Goal: Task Accomplishment & Management: Use online tool/utility

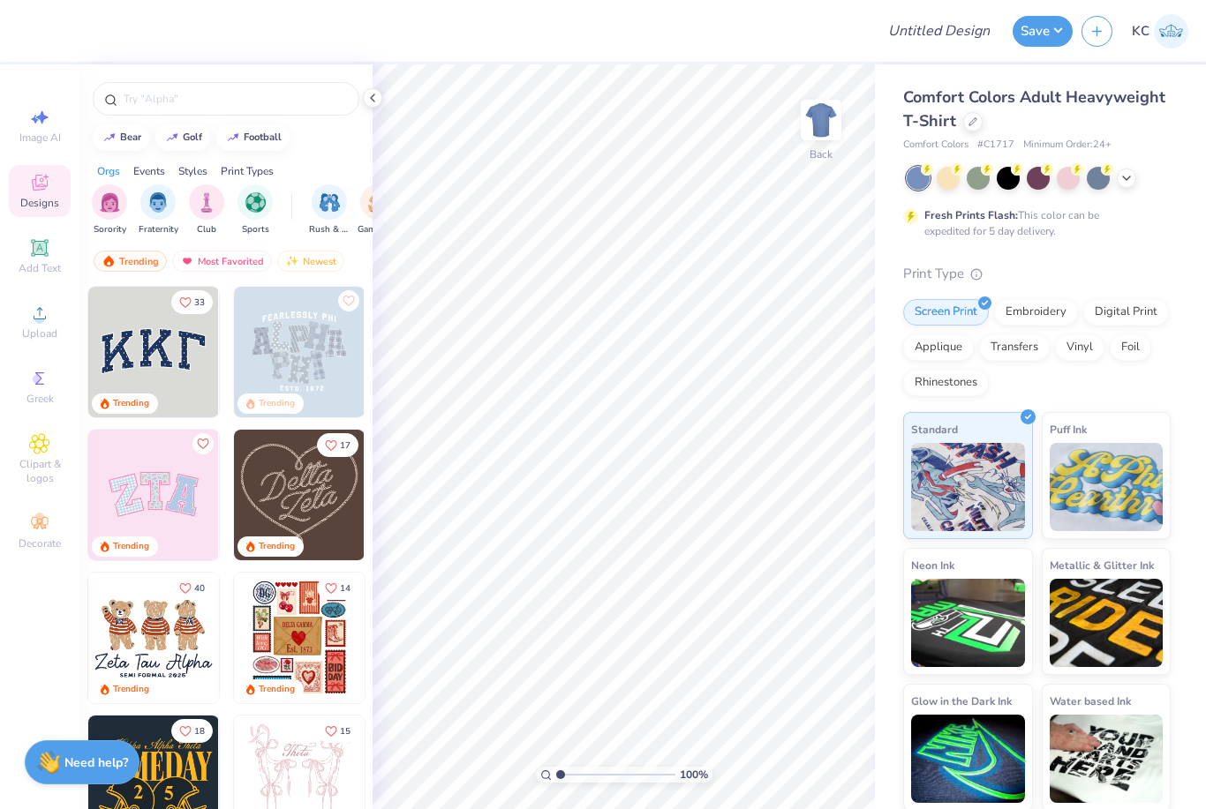
click at [1131, 179] on icon at bounding box center [1126, 178] width 14 height 14
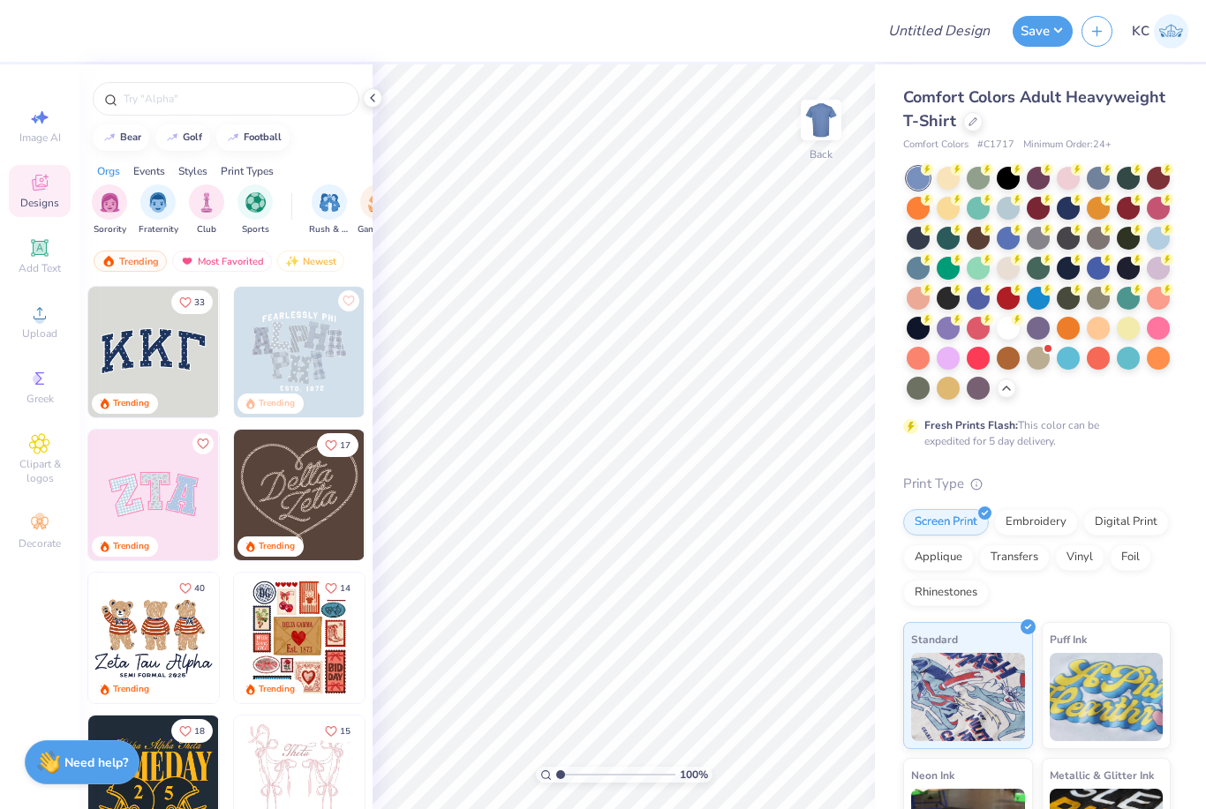
click at [1018, 187] on div at bounding box center [1007, 178] width 23 height 23
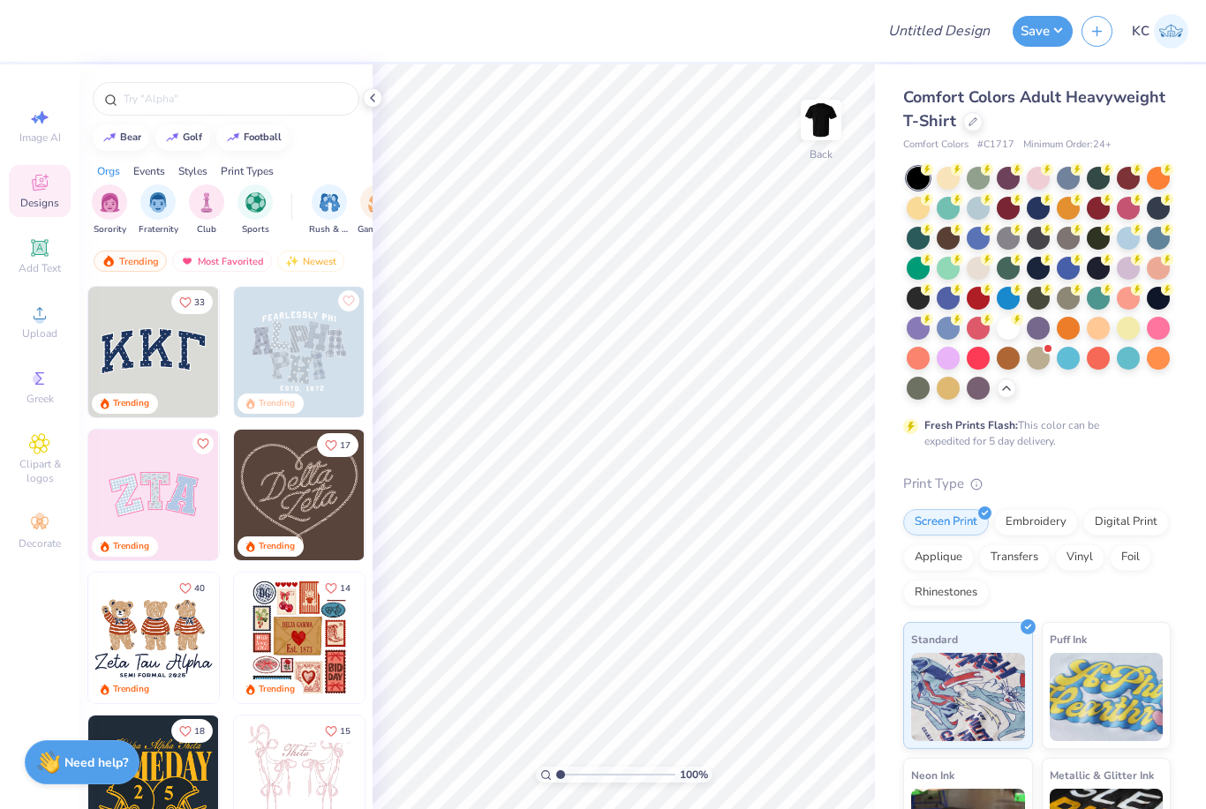
click at [825, 131] on img at bounding box center [820, 119] width 35 height 35
click at [49, 324] on icon at bounding box center [39, 313] width 21 height 21
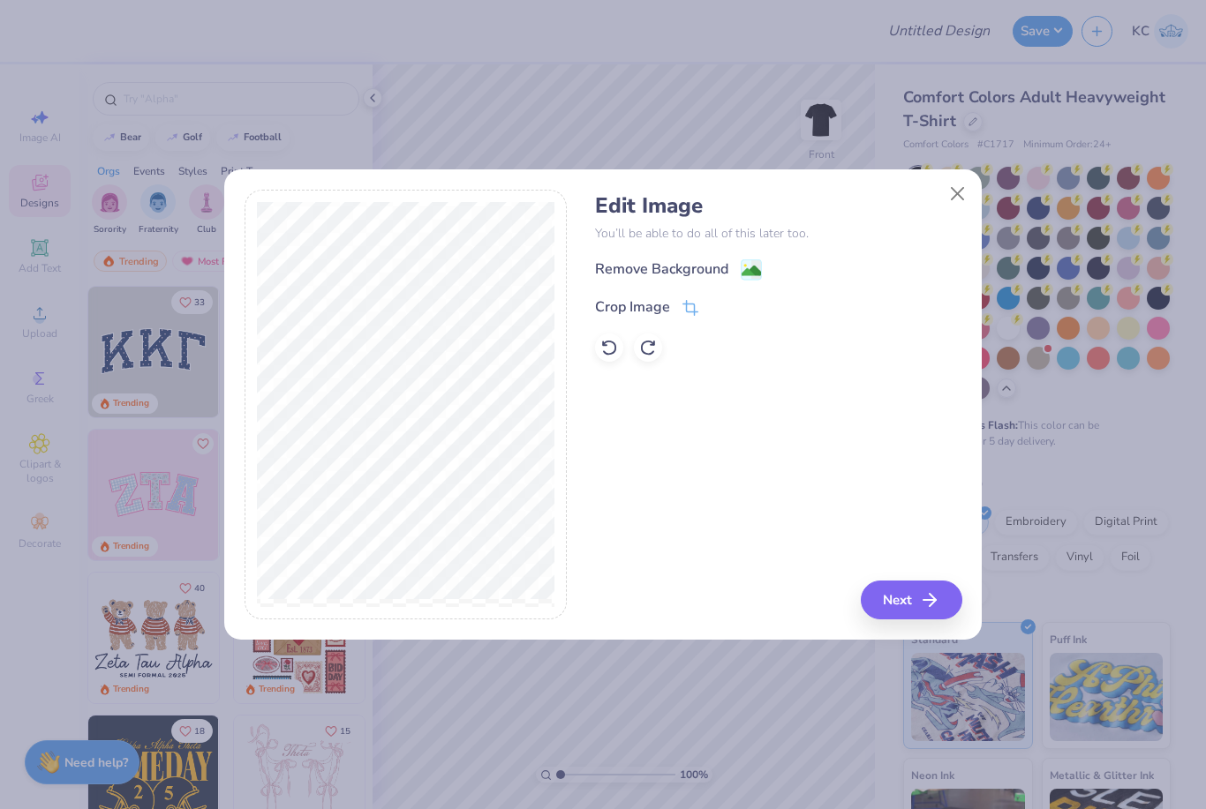
click at [760, 268] on image at bounding box center [750, 270] width 19 height 19
click at [962, 184] on button "Close" at bounding box center [958, 194] width 34 height 34
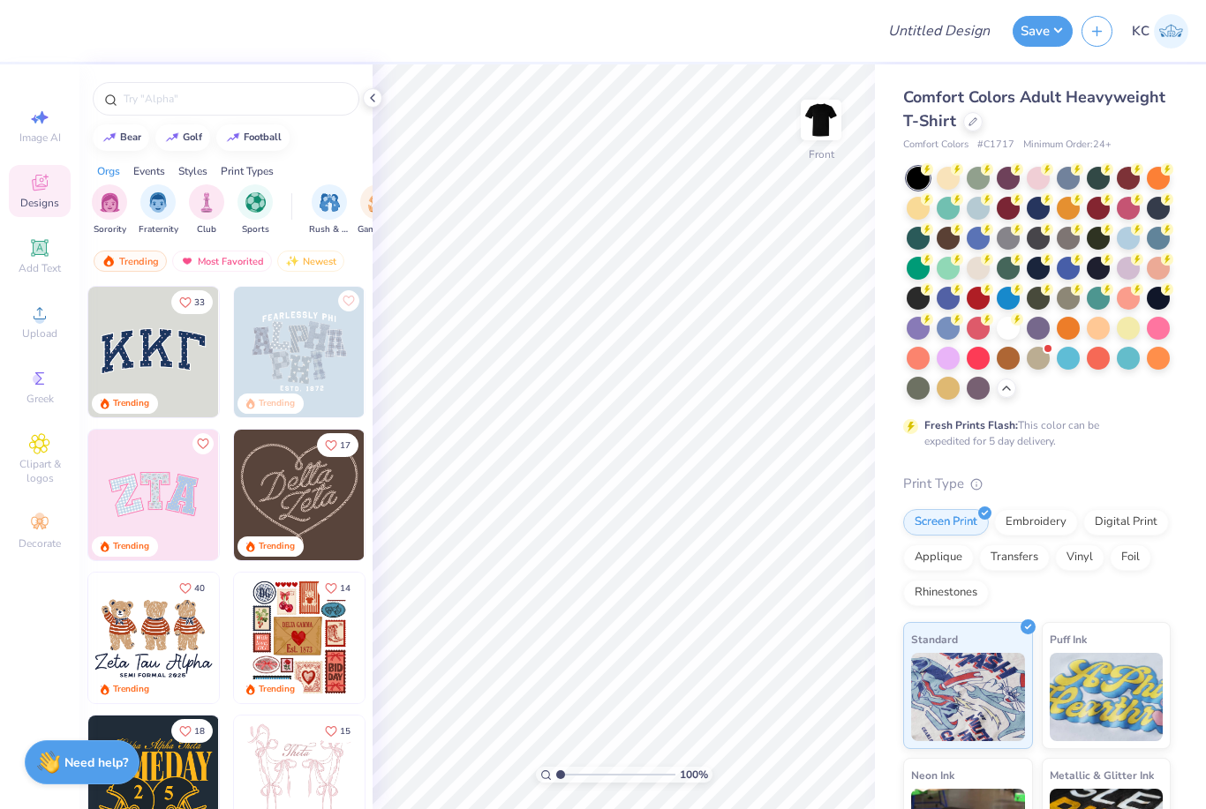
click at [45, 127] on icon at bounding box center [39, 117] width 21 height 21
select select "4"
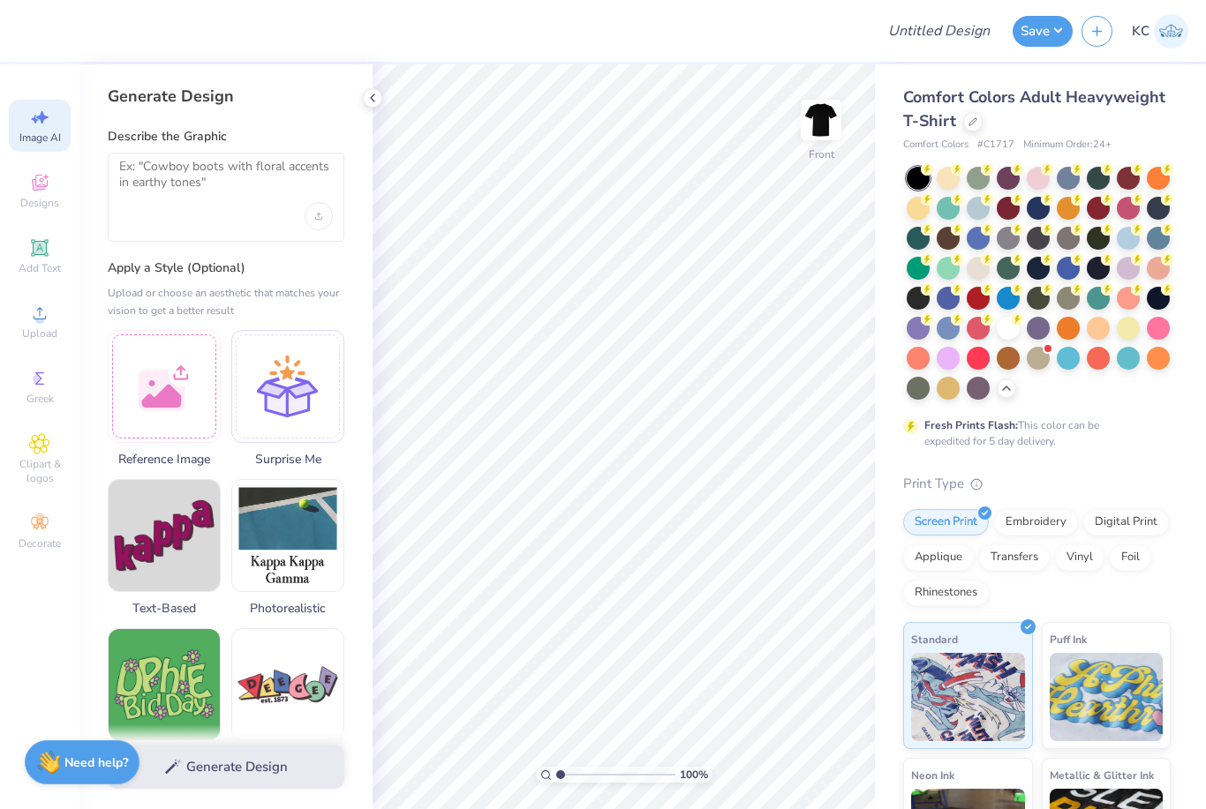
click at [168, 361] on div at bounding box center [164, 386] width 113 height 113
click at [159, 354] on div at bounding box center [164, 386] width 113 height 113
click at [171, 349] on div at bounding box center [164, 386] width 113 height 113
click at [177, 401] on div at bounding box center [164, 386] width 113 height 113
click at [188, 350] on div at bounding box center [164, 386] width 113 height 113
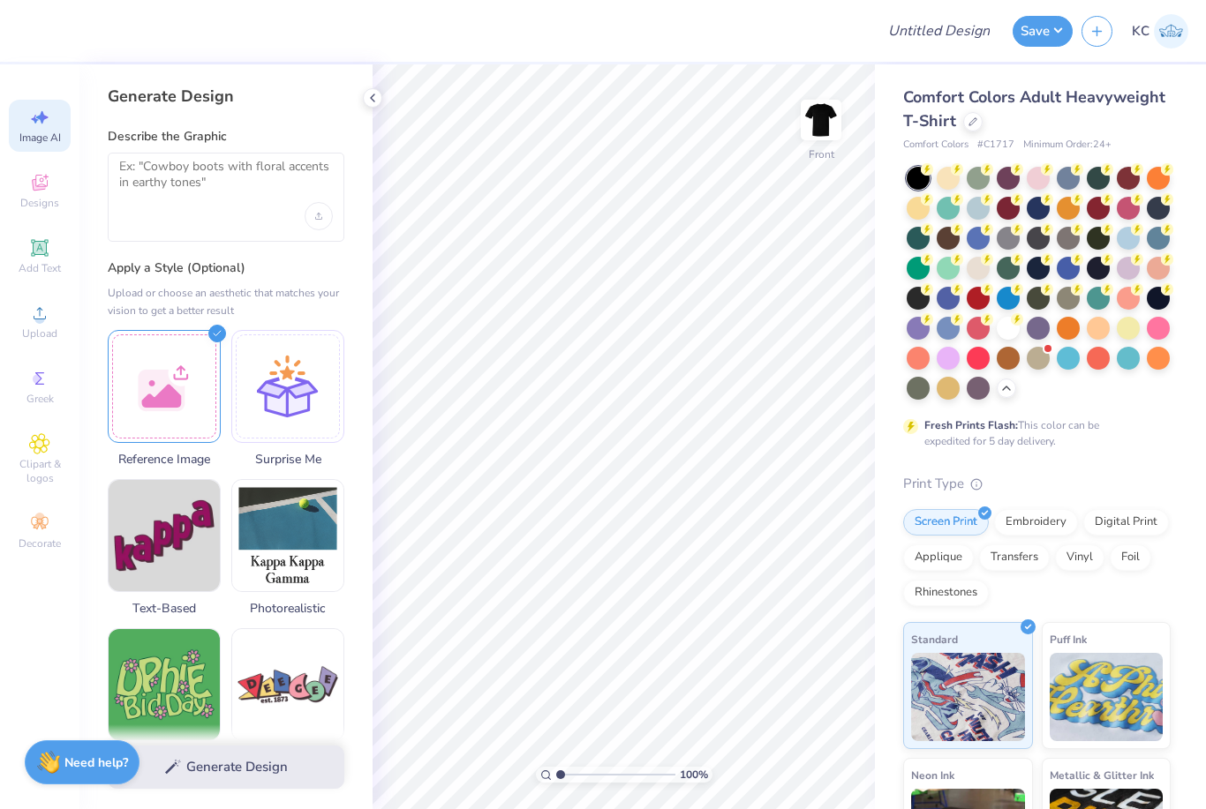
click at [185, 372] on div at bounding box center [164, 386] width 113 height 113
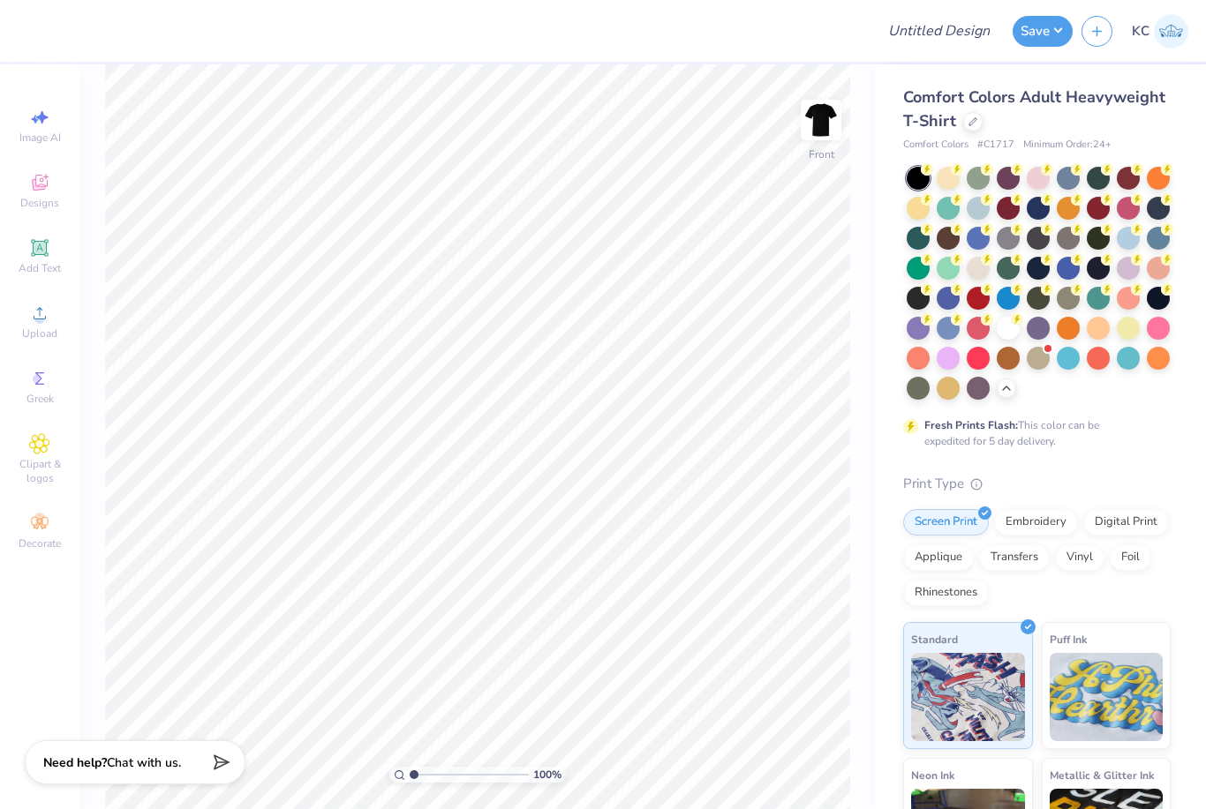
click at [39, 332] on span "Upload" at bounding box center [39, 334] width 35 height 14
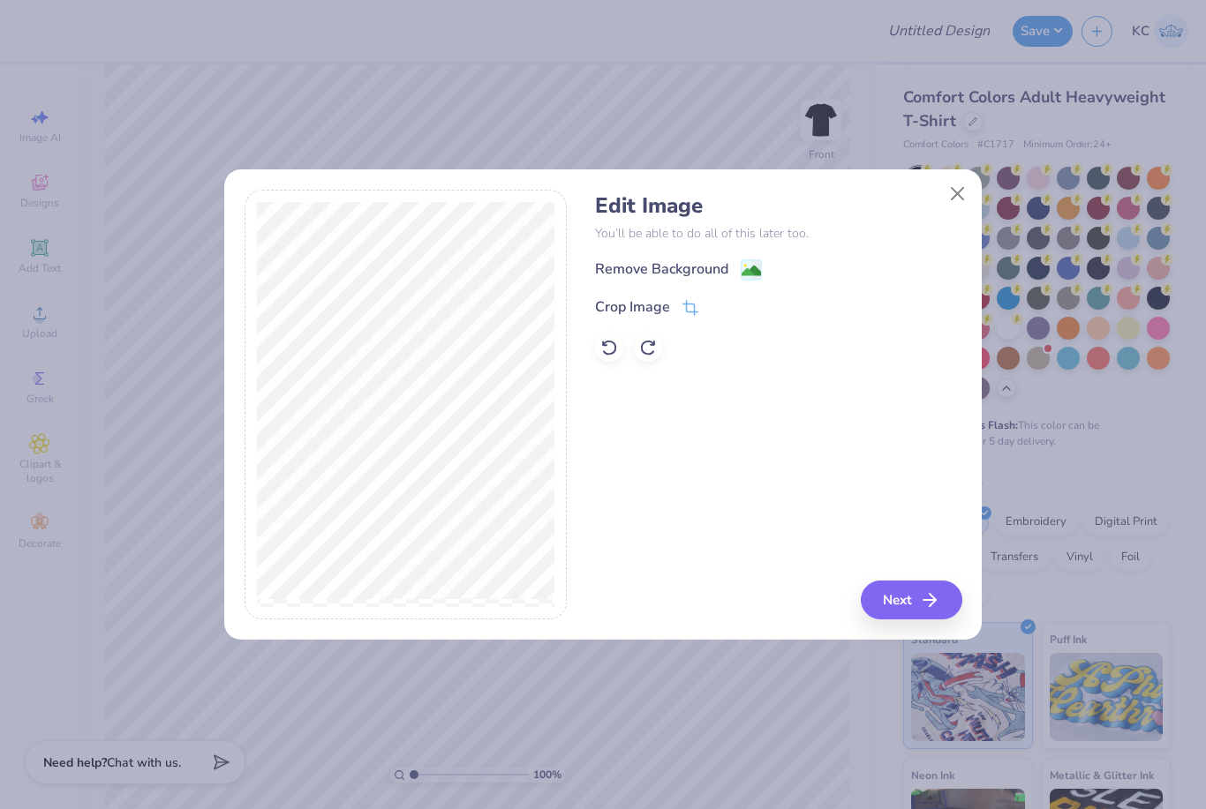
click at [760, 264] on image at bounding box center [750, 270] width 19 height 19
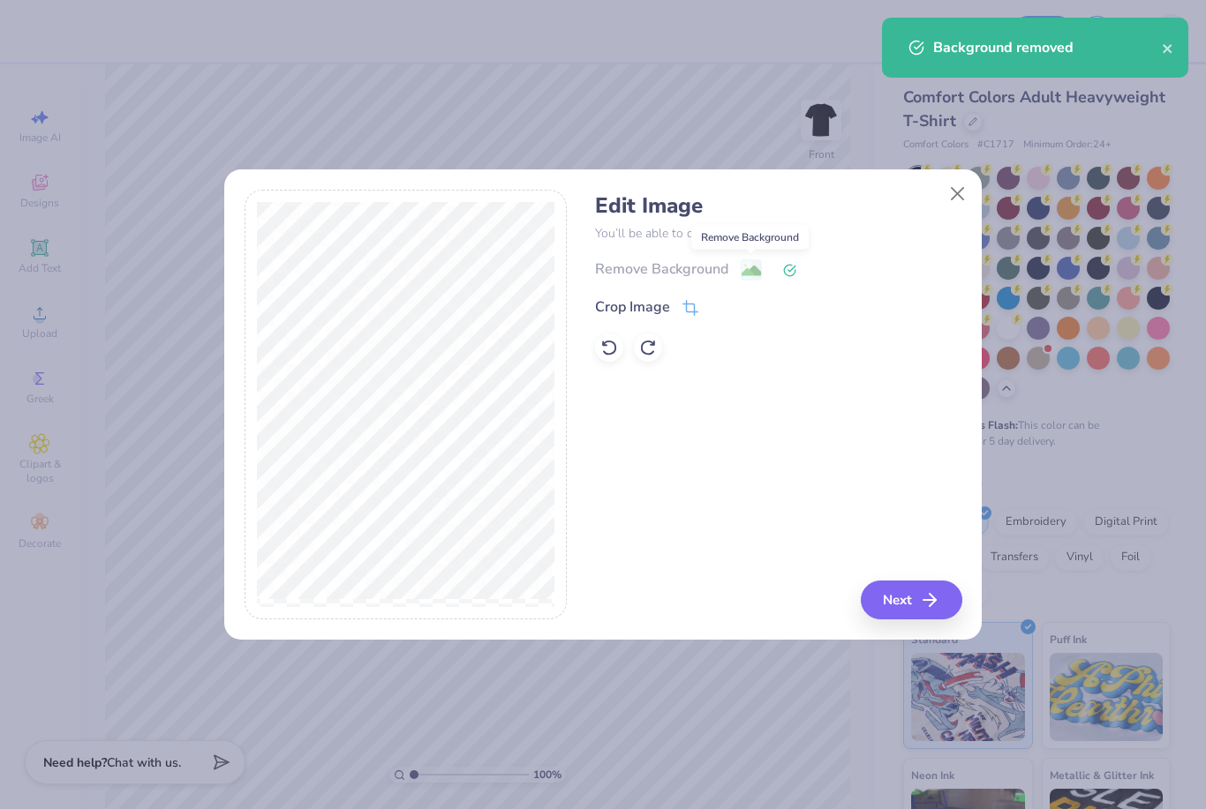
click at [878, 613] on button "Next" at bounding box center [912, 600] width 102 height 39
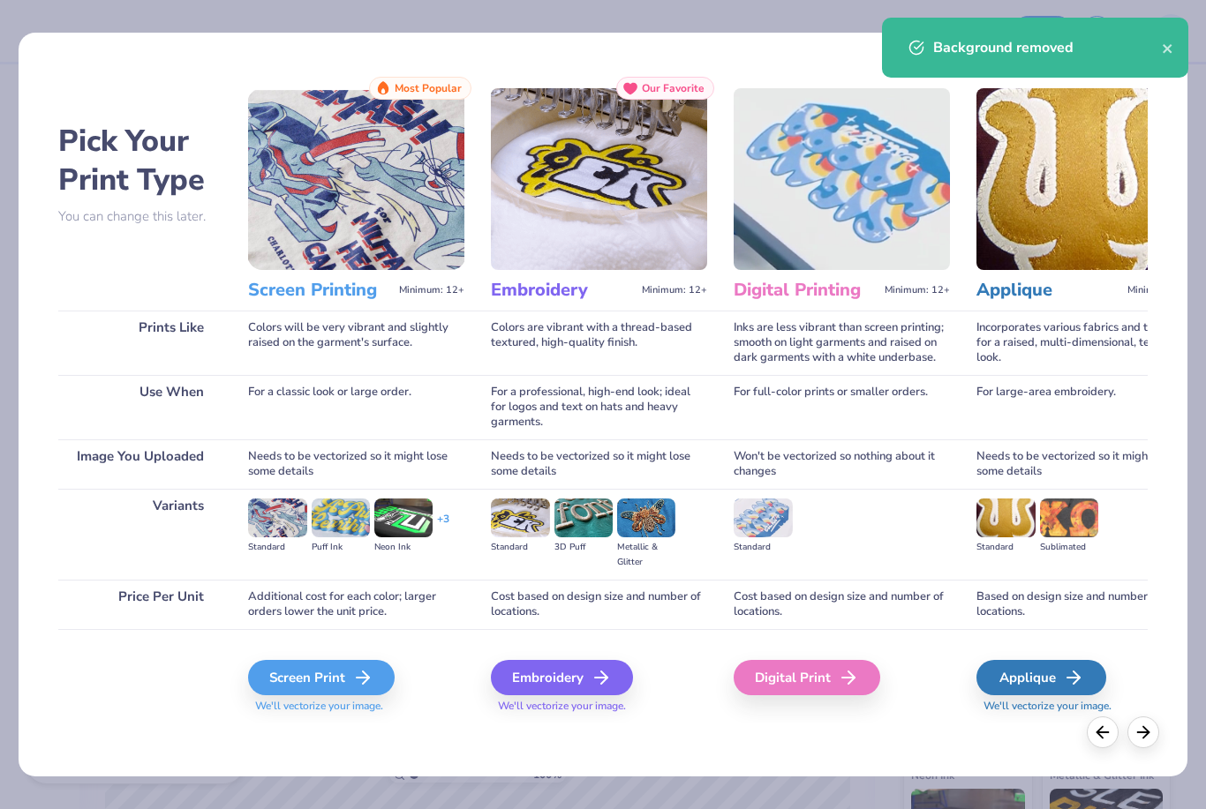
click at [324, 686] on div "Screen Print" at bounding box center [321, 677] width 147 height 35
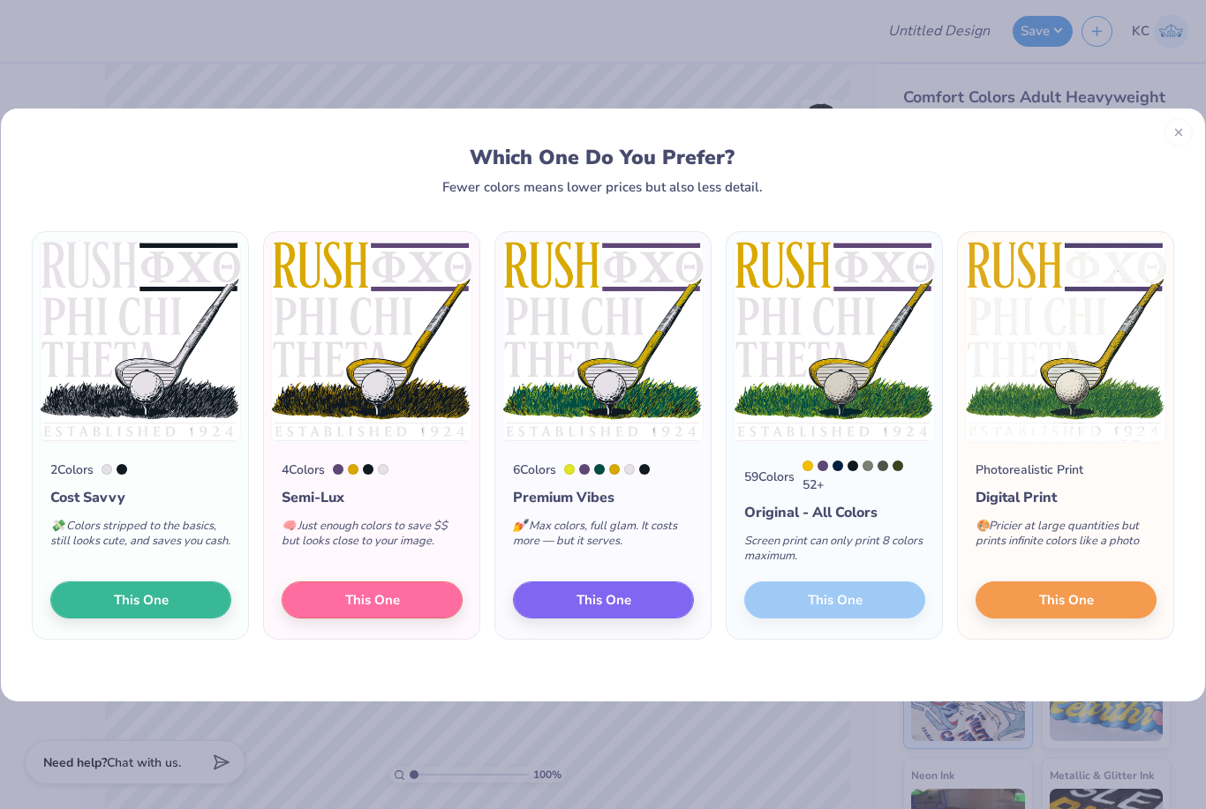
click at [656, 616] on button "This One" at bounding box center [603, 600] width 181 height 37
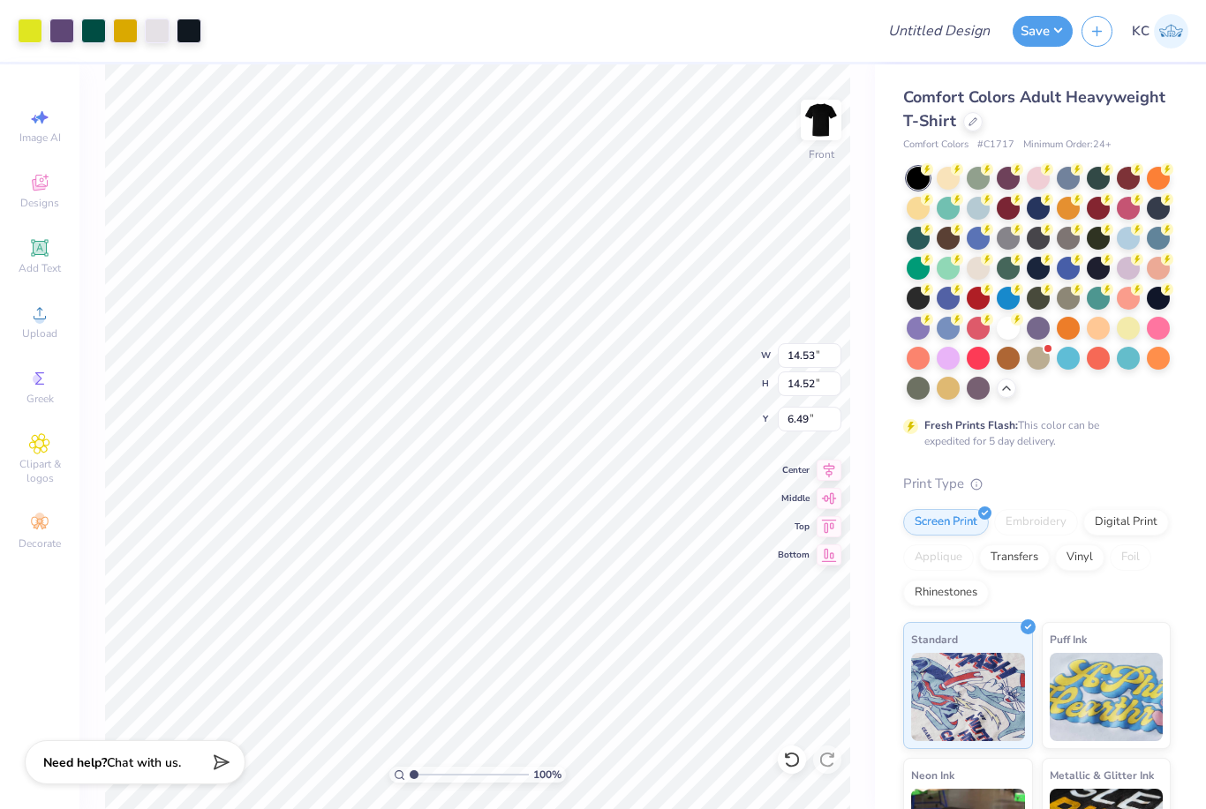
type input "5.90"
type input "12.78"
type input "12.77"
type input "3.00"
click at [124, 29] on div at bounding box center [125, 31] width 25 height 25
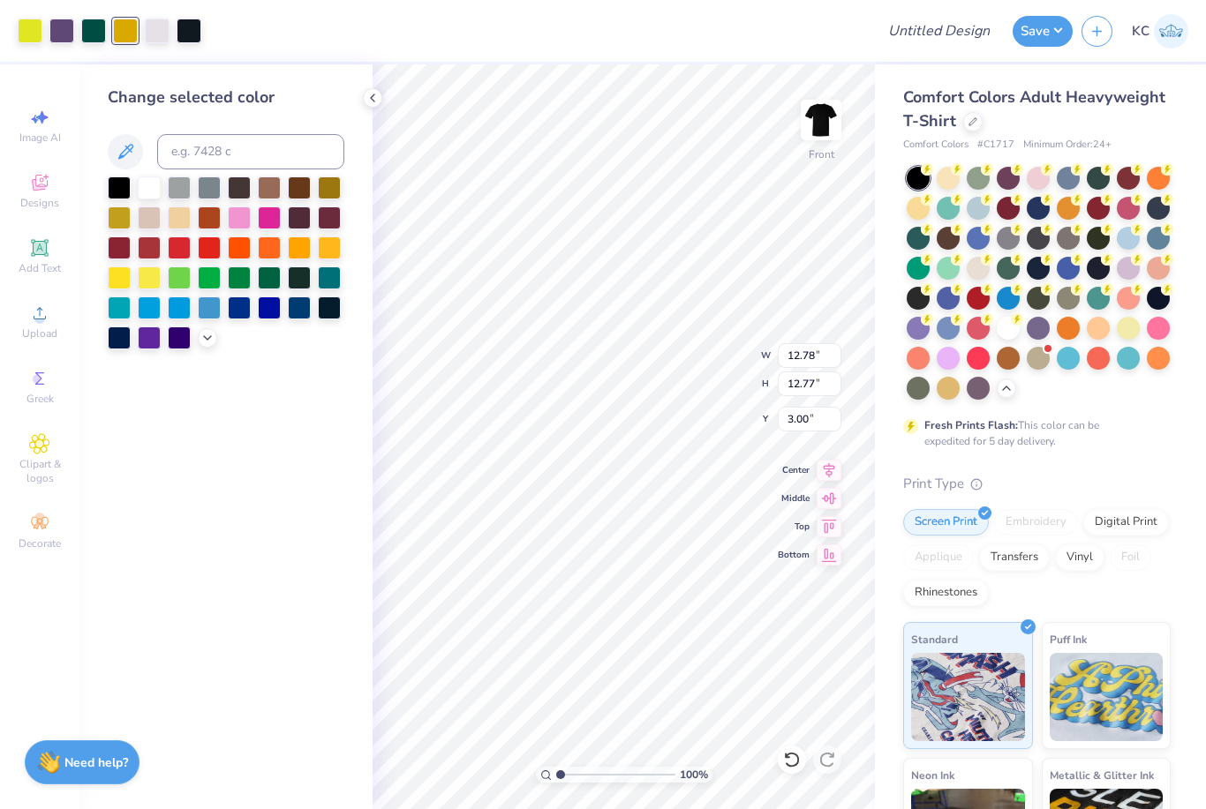
click at [333, 190] on div at bounding box center [329, 188] width 23 height 23
click at [128, 34] on div at bounding box center [125, 31] width 25 height 25
click at [120, 35] on div at bounding box center [125, 31] width 25 height 25
click at [19, 28] on div at bounding box center [30, 31] width 25 height 25
click at [315, 169] on input at bounding box center [250, 151] width 187 height 35
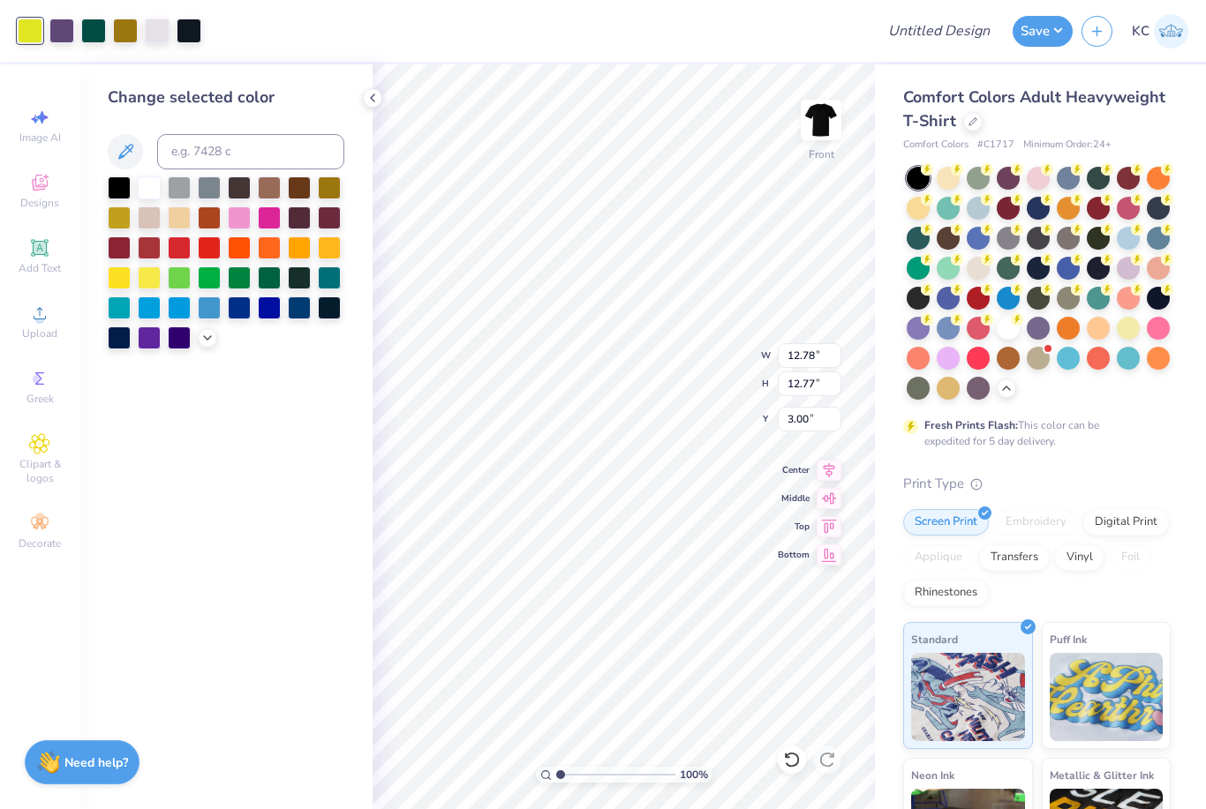
click at [334, 187] on div at bounding box center [329, 188] width 23 height 23
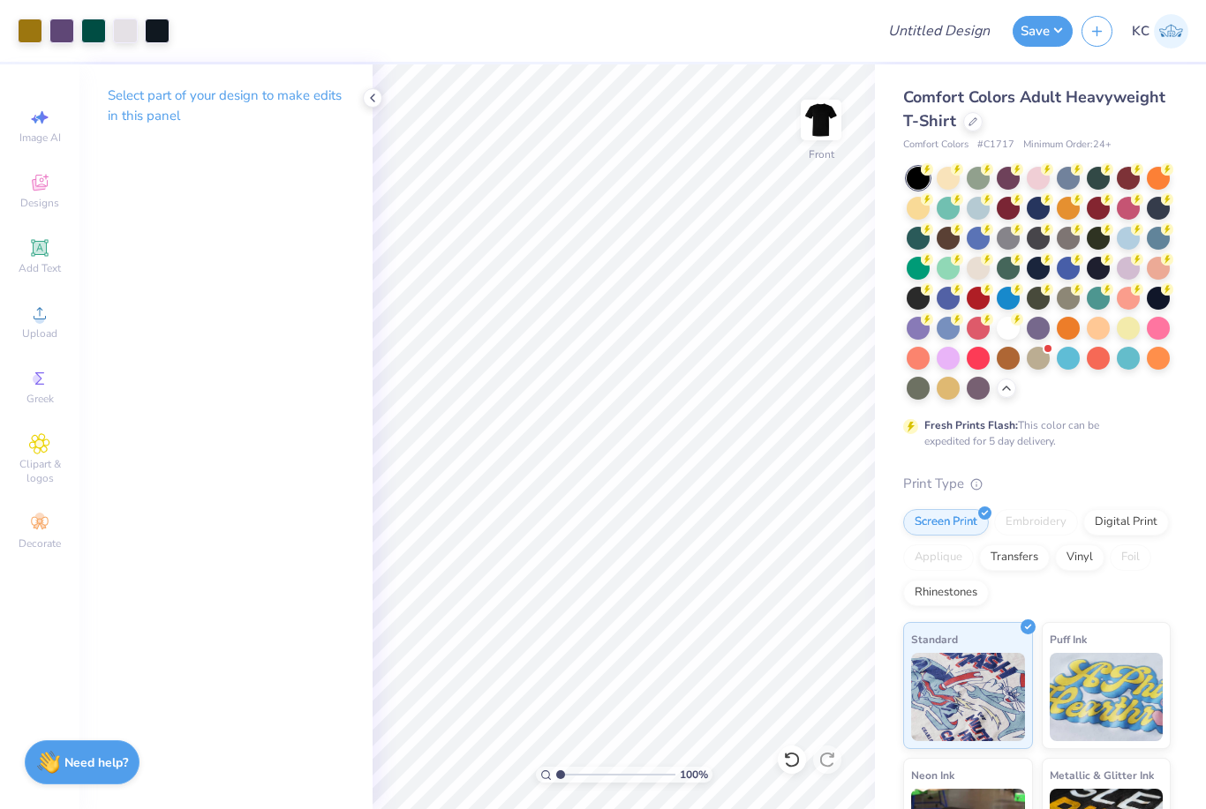
click at [372, 104] on icon at bounding box center [372, 98] width 14 height 14
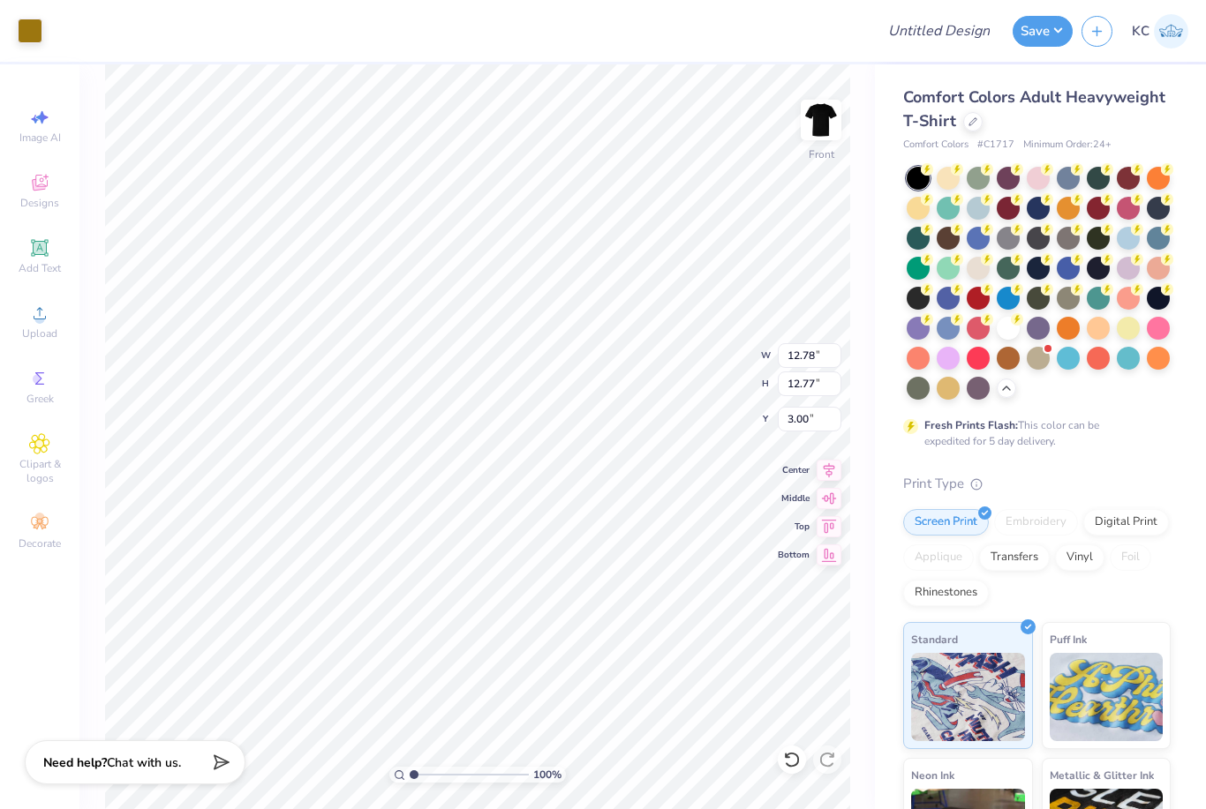
type input "5.32"
type input "3.62"
type input "8.70"
type input "5.32"
type input "3.62"
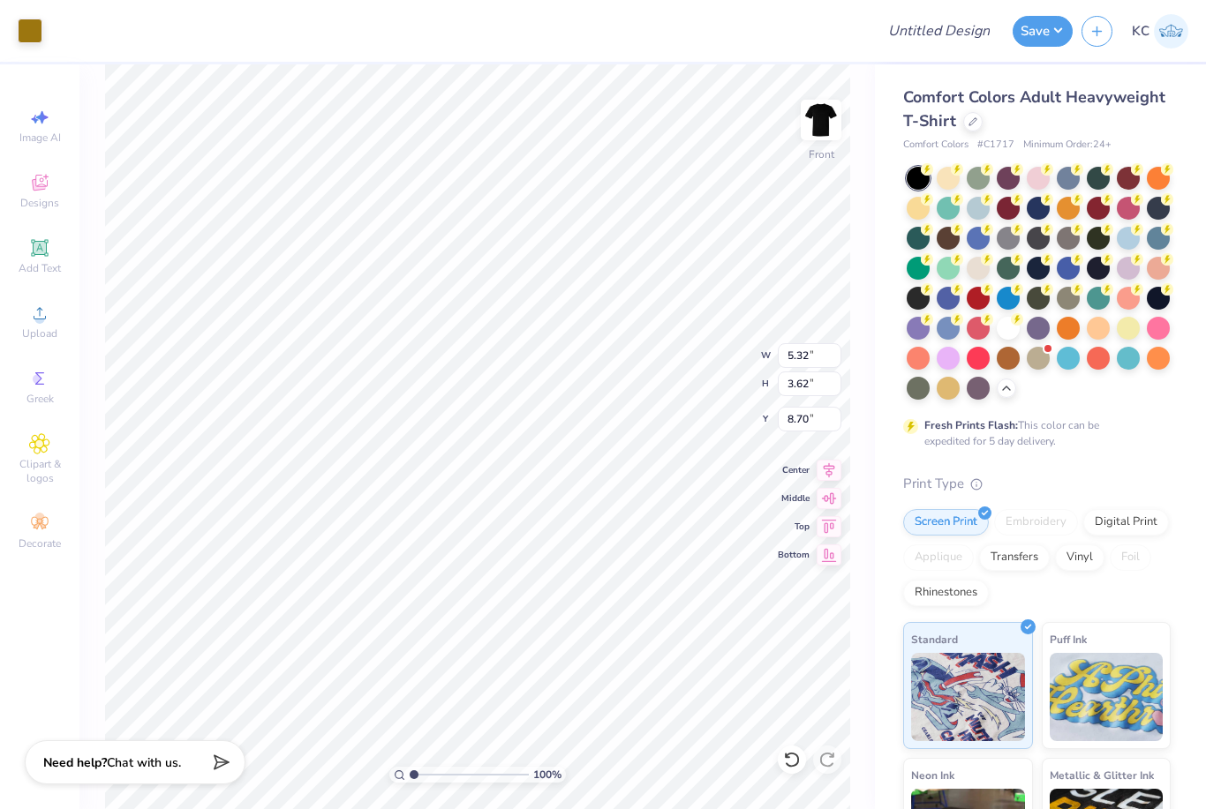
type input "10.13"
click at [896, 278] on div "Comfort Colors Adult Heavyweight T-Shirt Comfort Colors # C1717 Minimum Order: …" at bounding box center [1040, 542] width 331 height 957
click at [795, 756] on icon at bounding box center [792, 760] width 18 height 18
click at [42, 199] on span "Designs" at bounding box center [39, 203] width 39 height 14
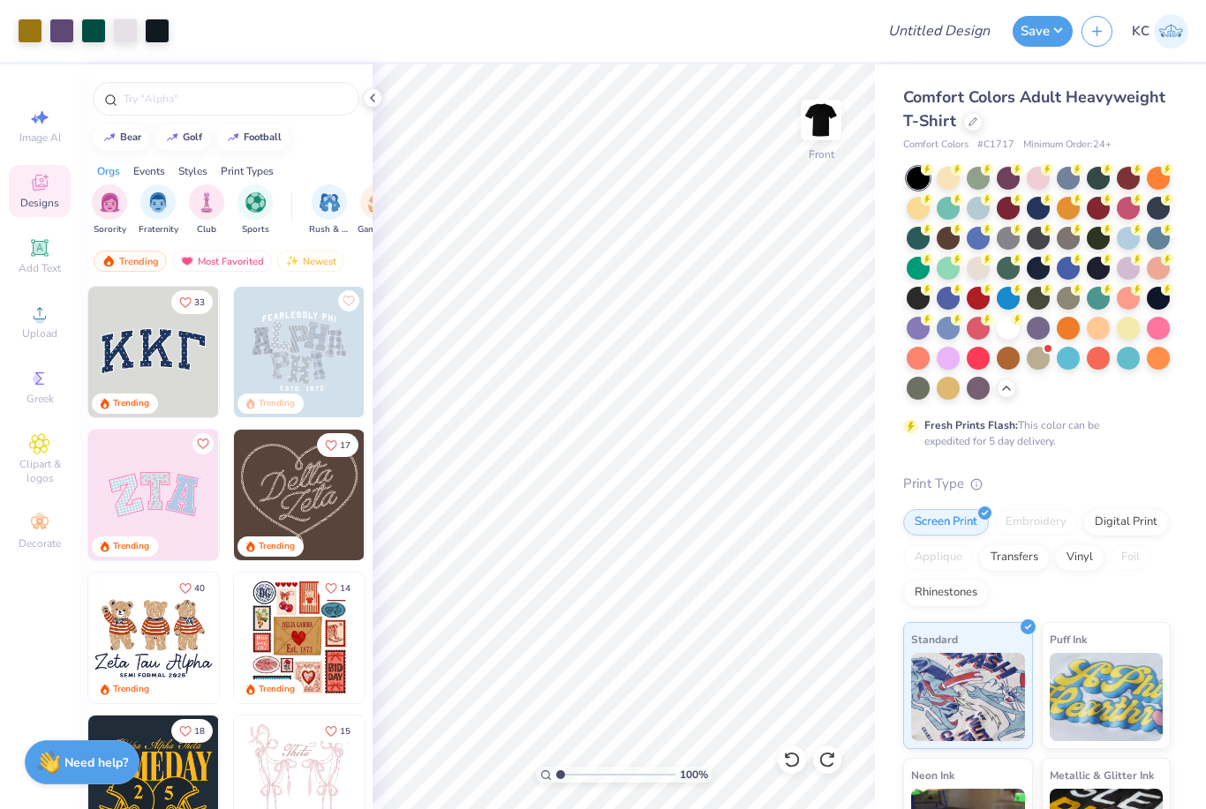
click at [259, 108] on input "text" at bounding box center [235, 99] width 226 height 18
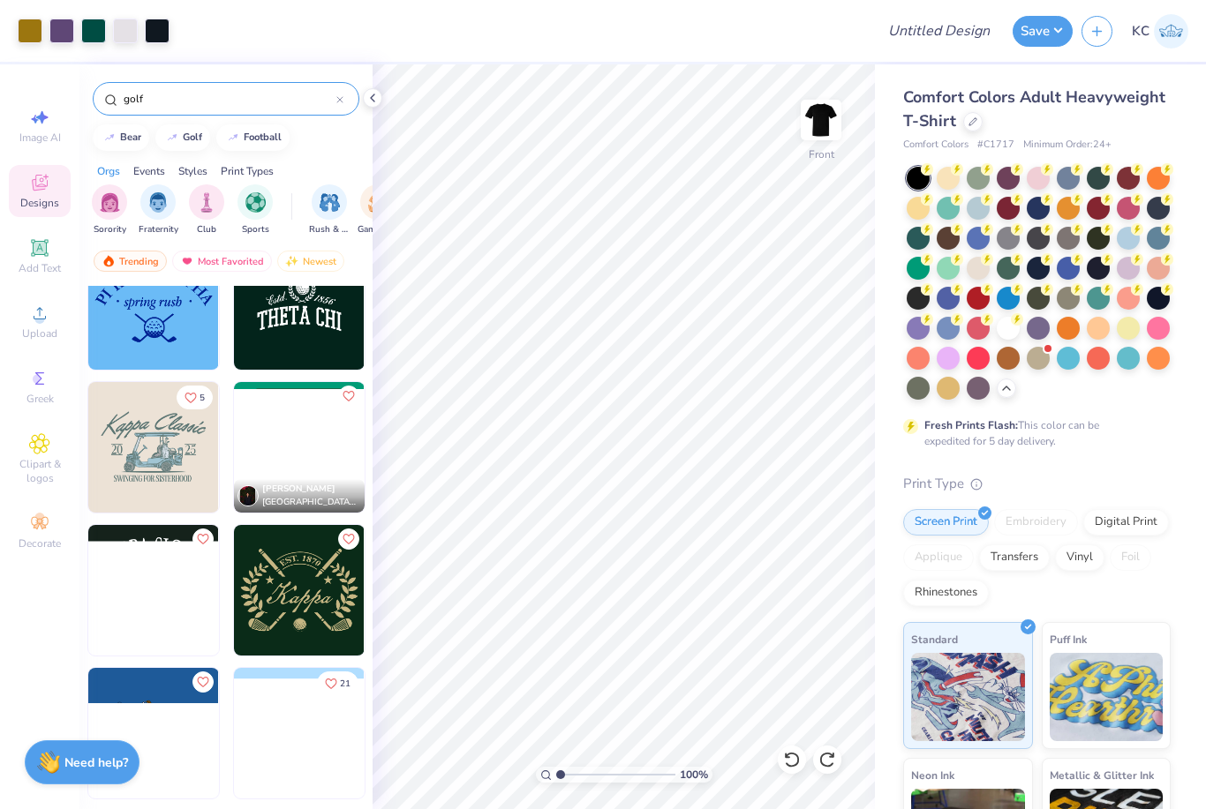
scroll to position [218, 0]
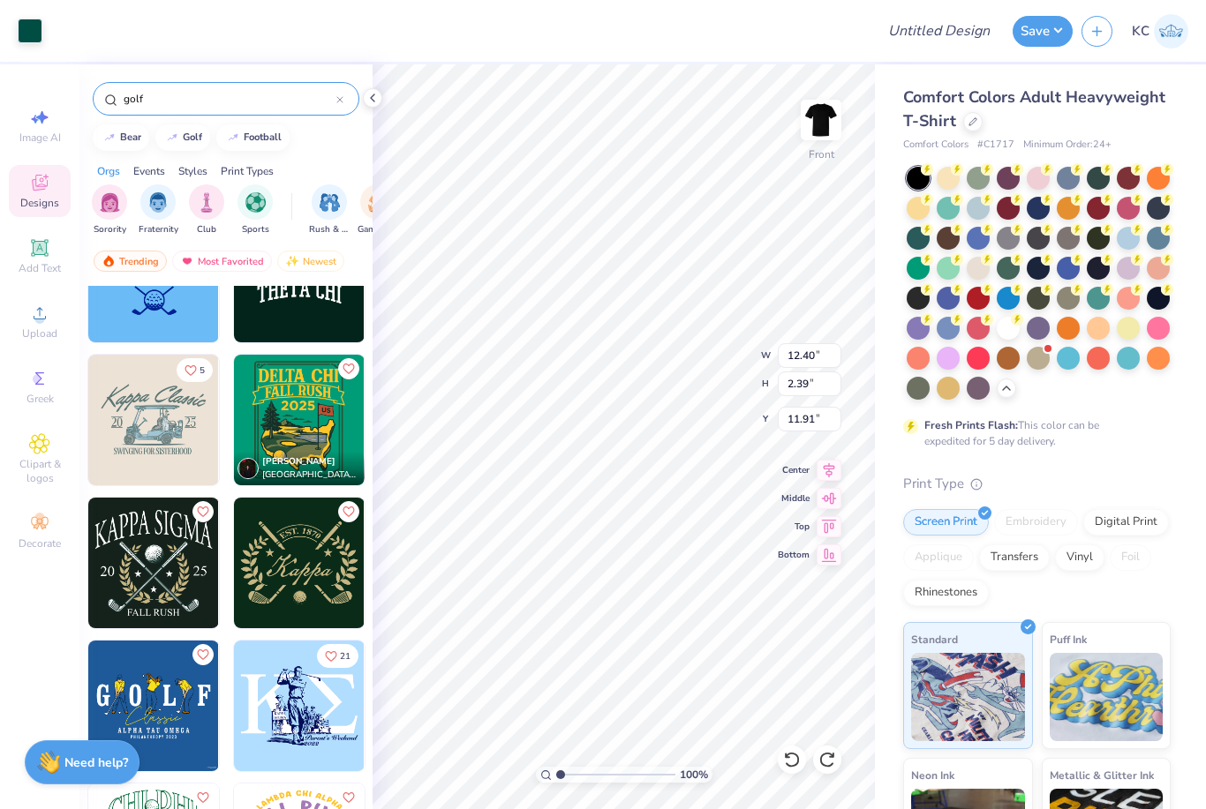
type input "golf"
click at [378, 94] on icon at bounding box center [372, 98] width 14 height 14
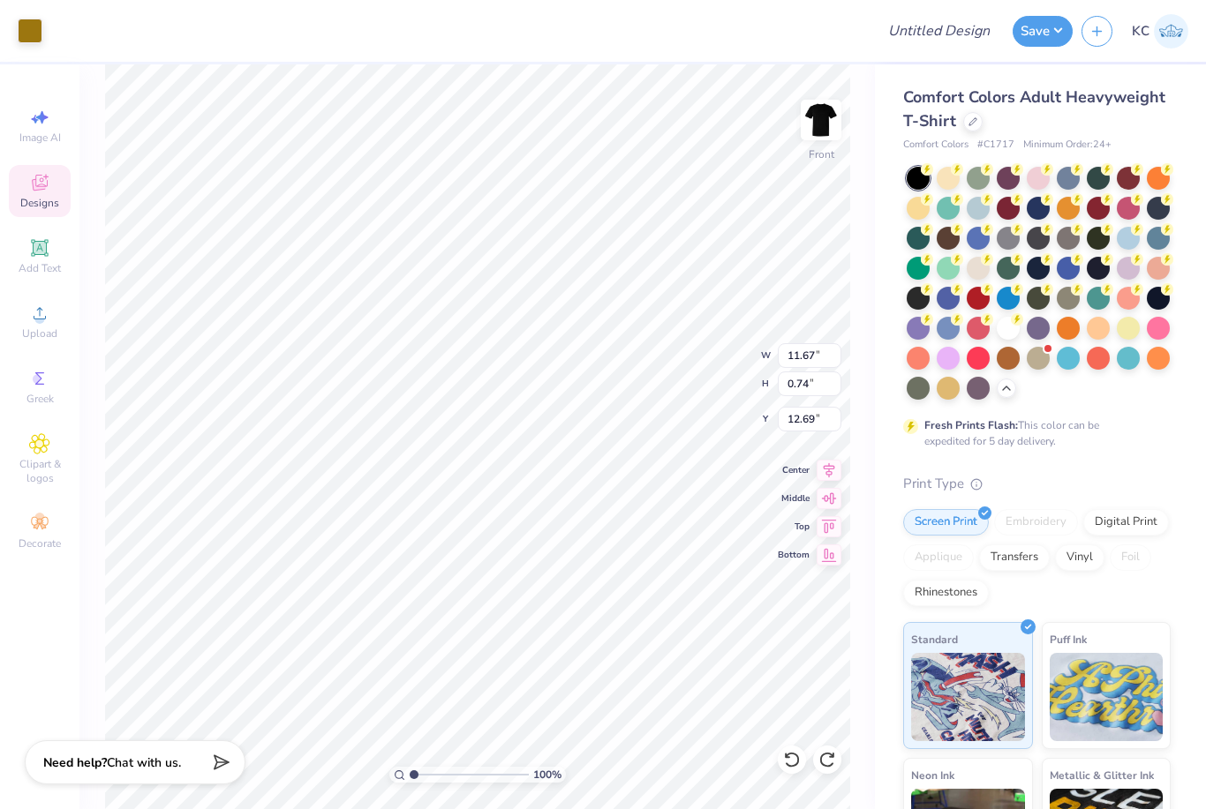
type input "10.38"
type input "0.73"
type input "12.54"
type input "17.87"
type input "12.40"
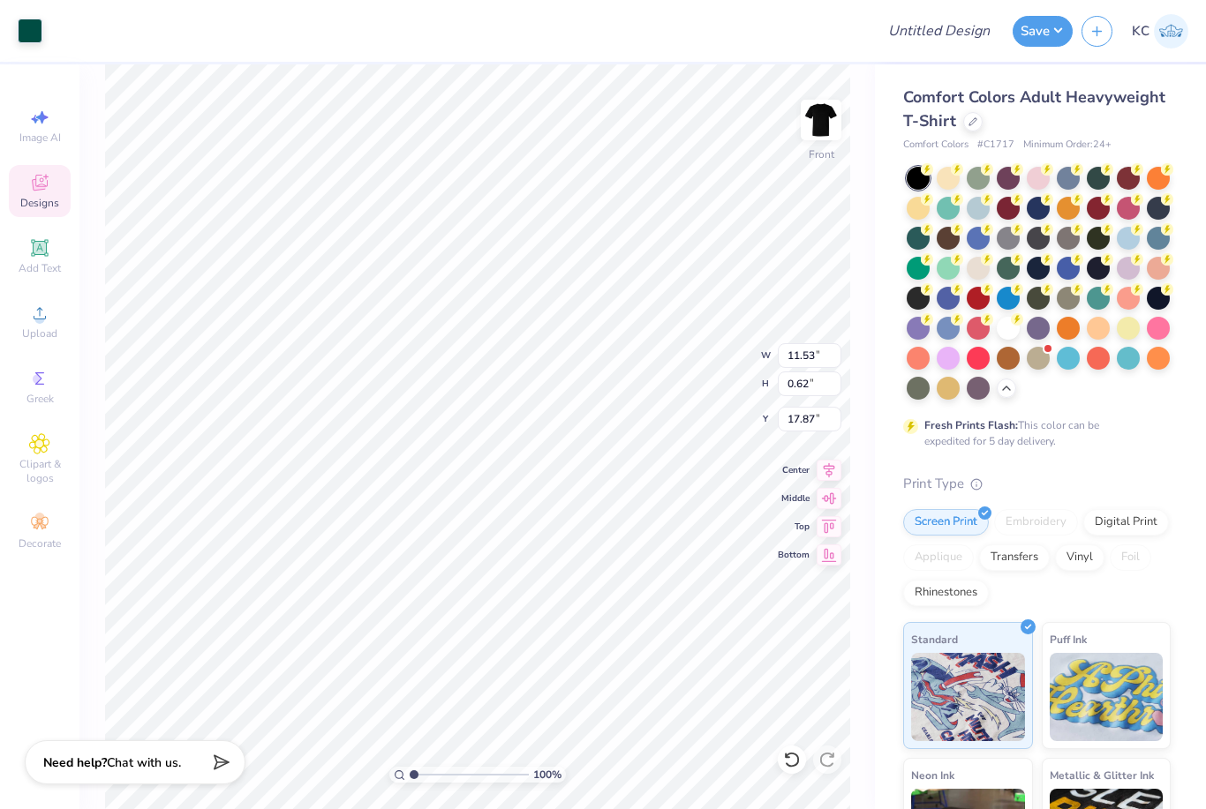
type input "2.39"
type input "19.75"
type input "11.29"
type input "0.70"
type input "20.59"
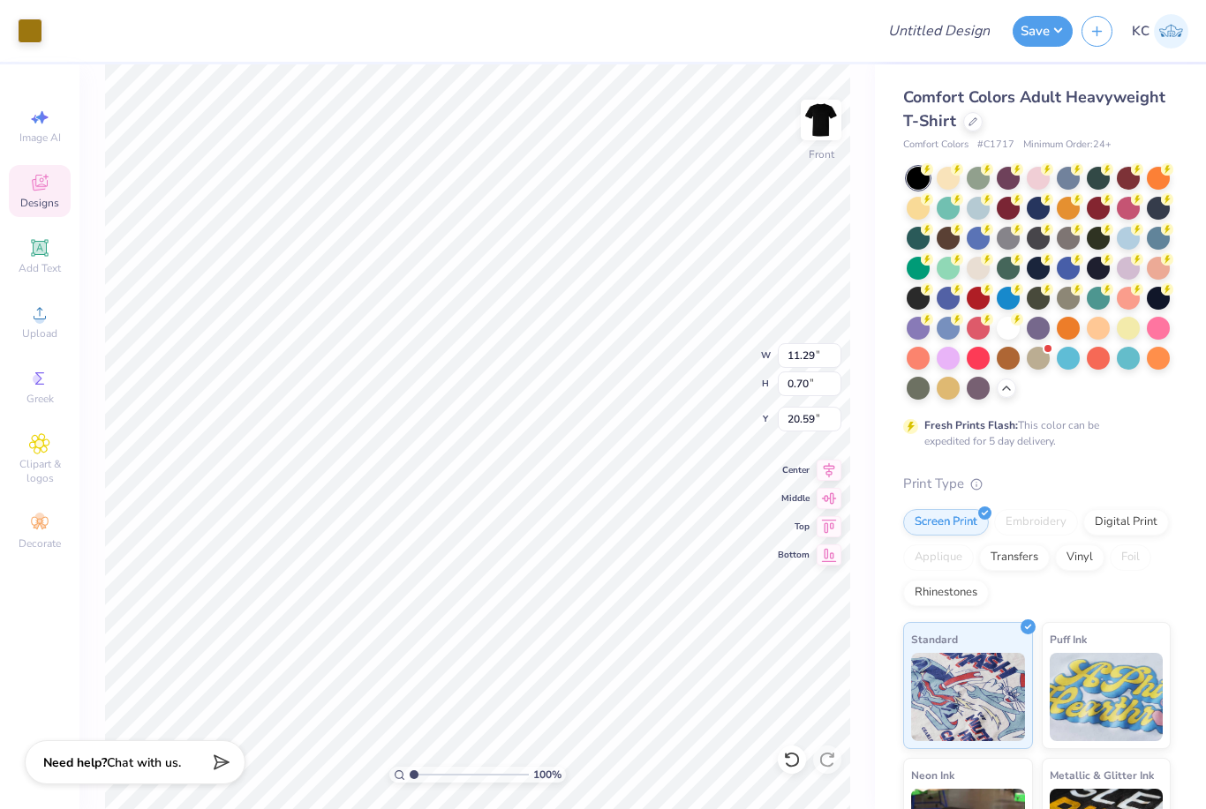
type input "11.67"
type input "0.74"
type input "21.77"
type input "21.30"
type input "2.93"
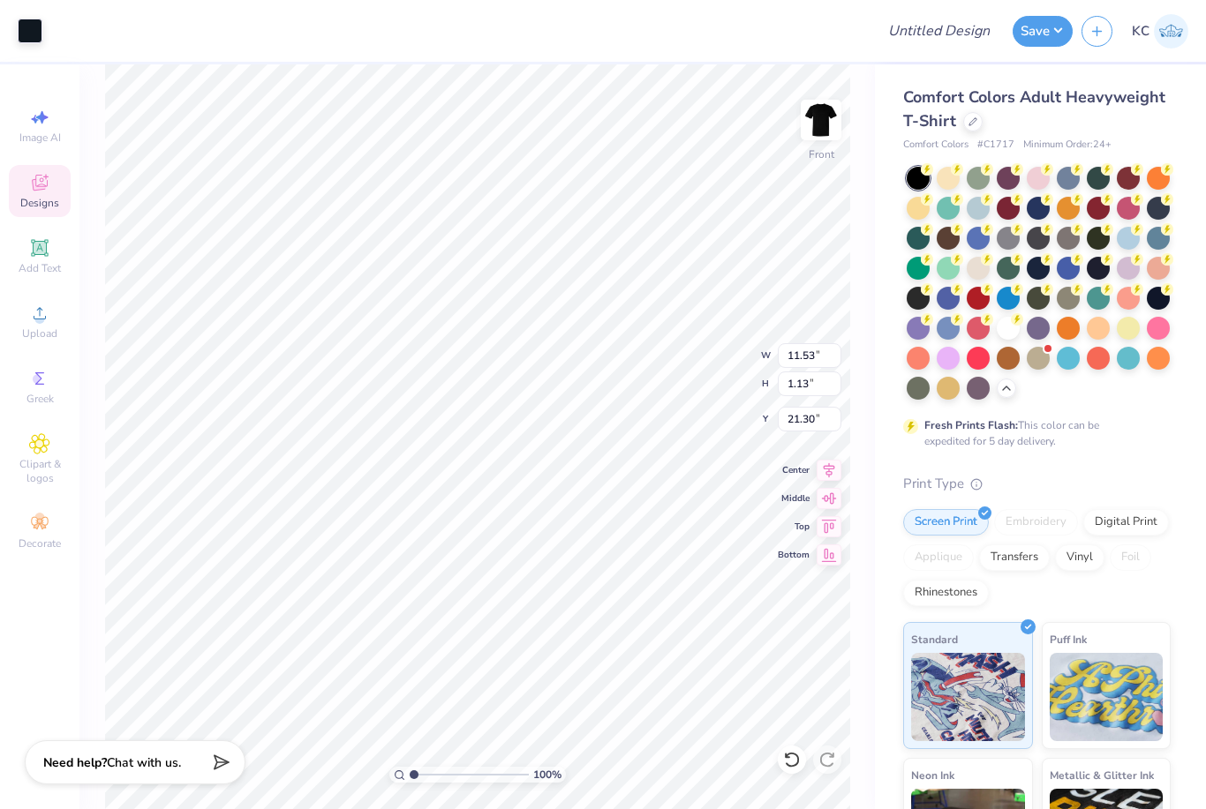
type input "2.60"
type input "22.85"
click at [793, 758] on icon at bounding box center [792, 760] width 18 height 18
click at [791, 769] on div at bounding box center [792, 760] width 28 height 28
click at [781, 766] on div at bounding box center [792, 760] width 28 height 28
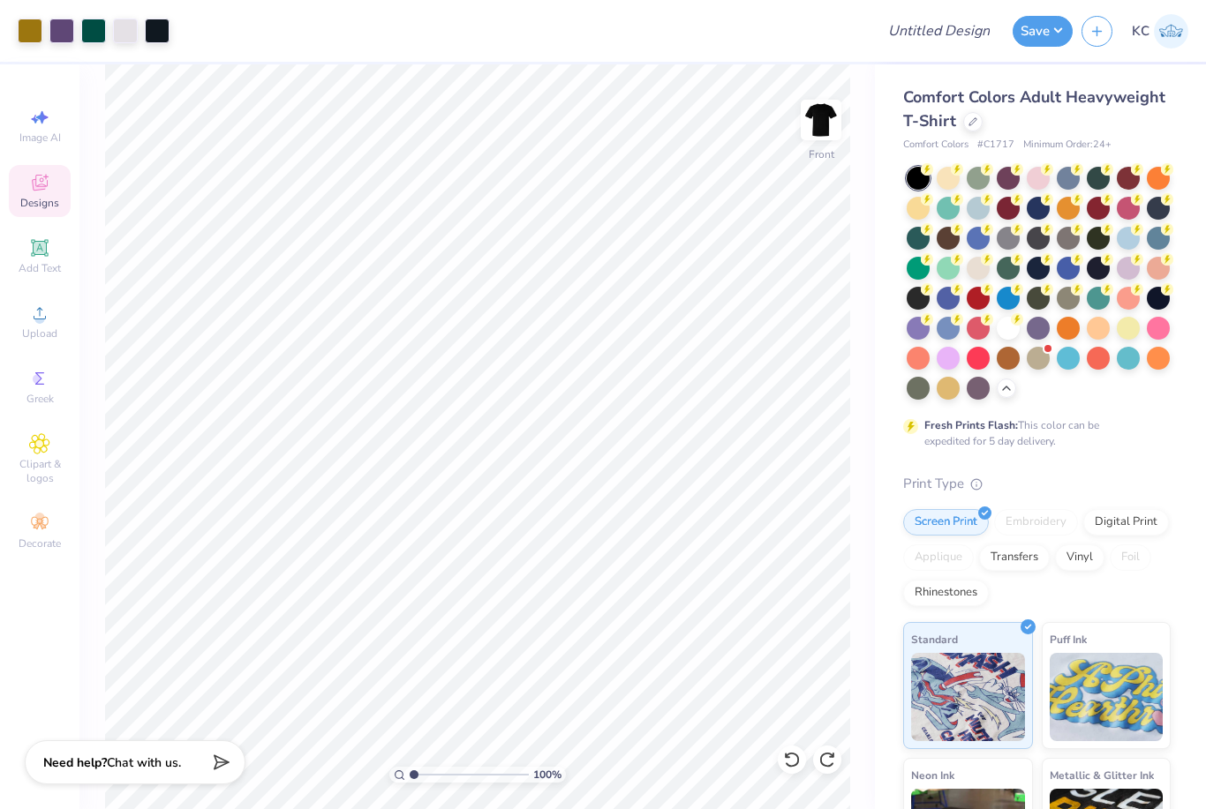
click at [781, 766] on div at bounding box center [792, 760] width 28 height 28
click at [791, 755] on icon at bounding box center [792, 760] width 18 height 18
click at [786, 753] on icon at bounding box center [792, 760] width 18 height 18
click at [792, 760] on icon at bounding box center [792, 760] width 18 height 18
click at [791, 759] on icon at bounding box center [792, 760] width 18 height 18
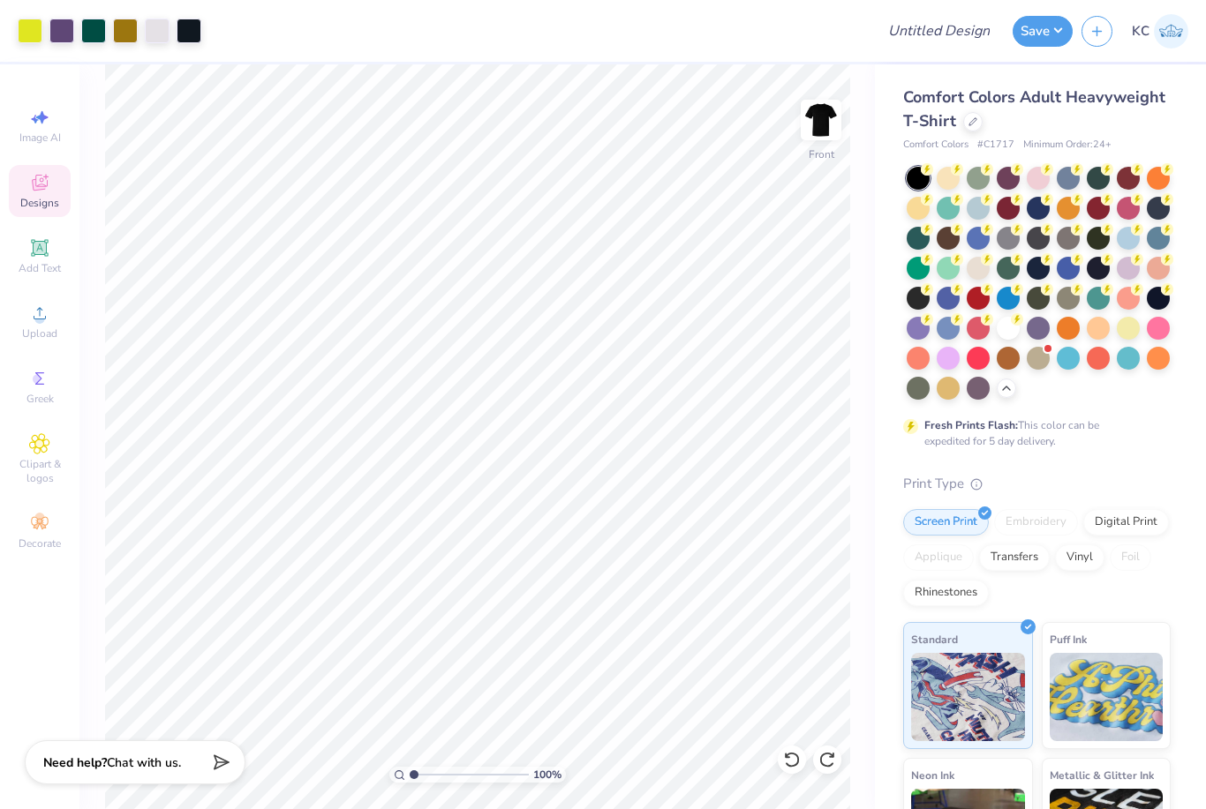
click at [793, 751] on icon at bounding box center [792, 760] width 18 height 18
click at [827, 754] on icon at bounding box center [826, 760] width 15 height 16
click at [836, 748] on div at bounding box center [827, 760] width 28 height 28
click at [154, 760] on span "Chat with us." at bounding box center [144, 763] width 74 height 17
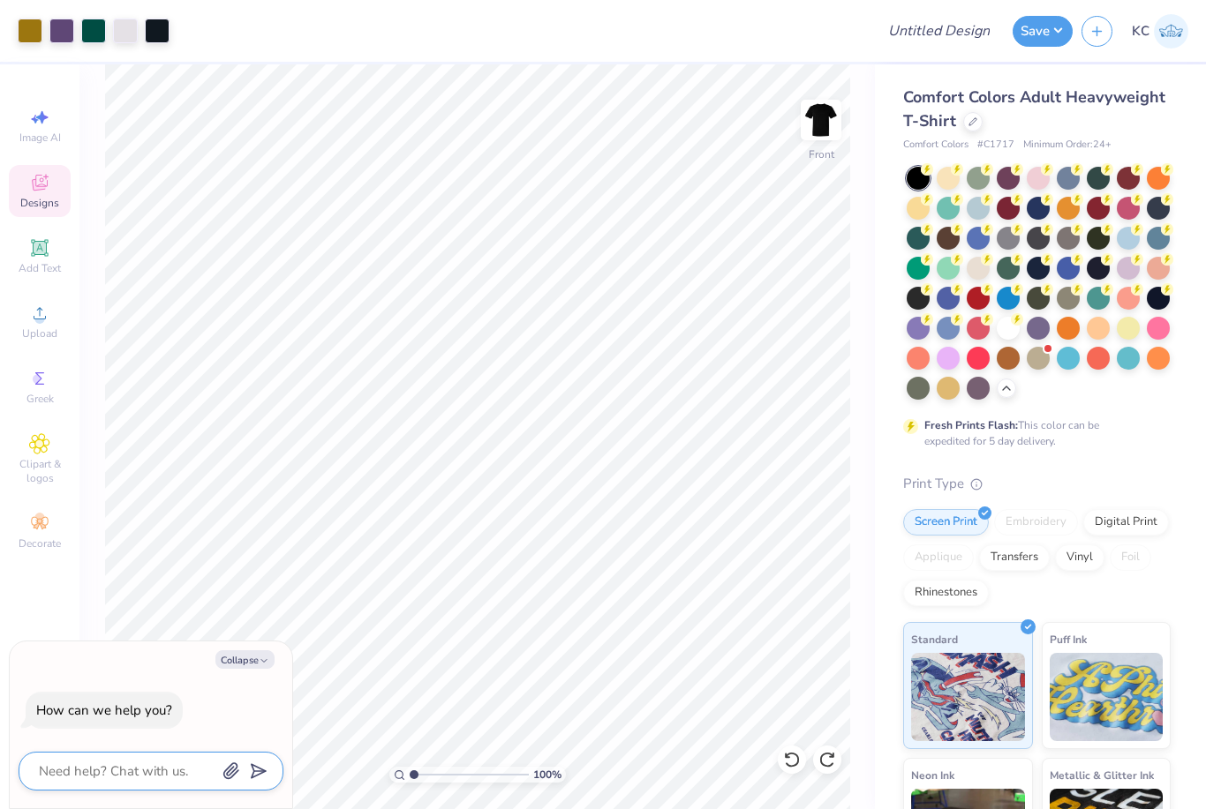
click at [162, 763] on textarea at bounding box center [126, 771] width 179 height 23
type textarea "x"
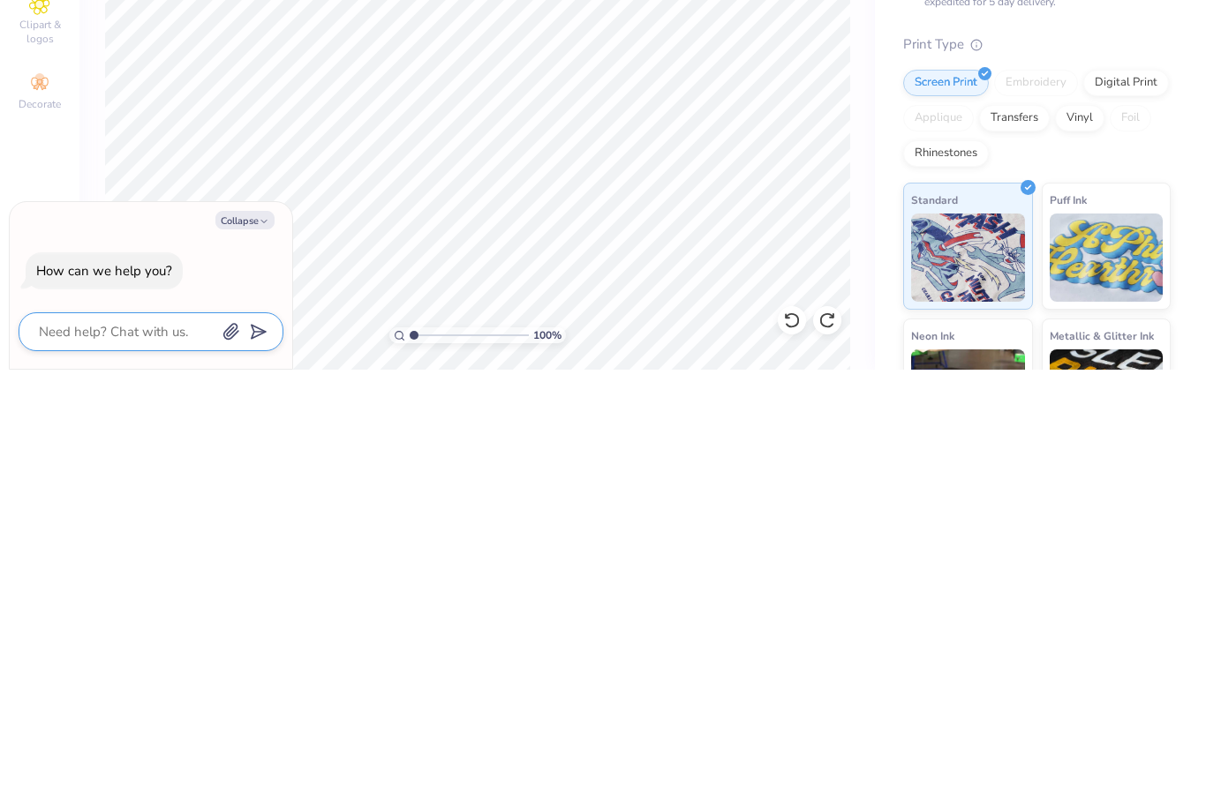
type textarea "h"
type textarea "x"
type textarea "ho"
type textarea "x"
type textarea "how"
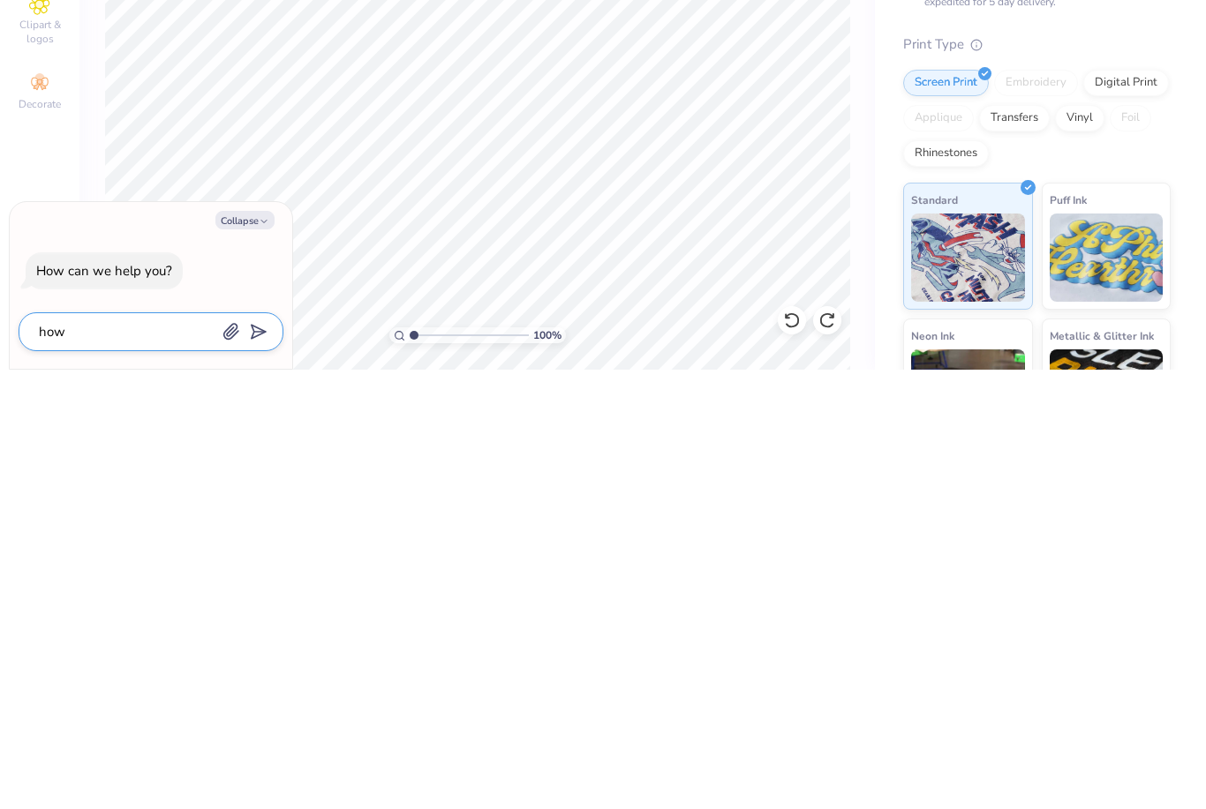
type textarea "x"
type textarea "how"
type textarea "x"
type textarea "how c"
type textarea "x"
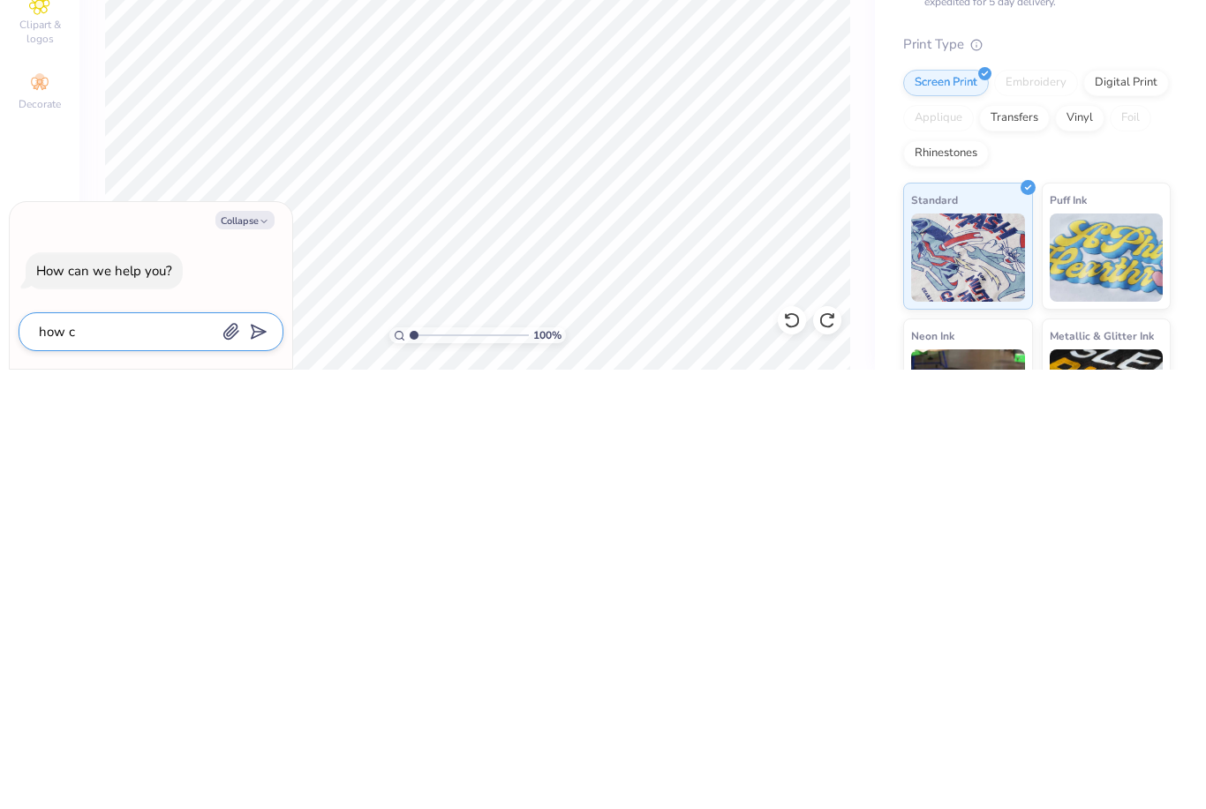
type textarea "how ca"
type textarea "x"
type textarea "how can"
type textarea "x"
type textarea "how can"
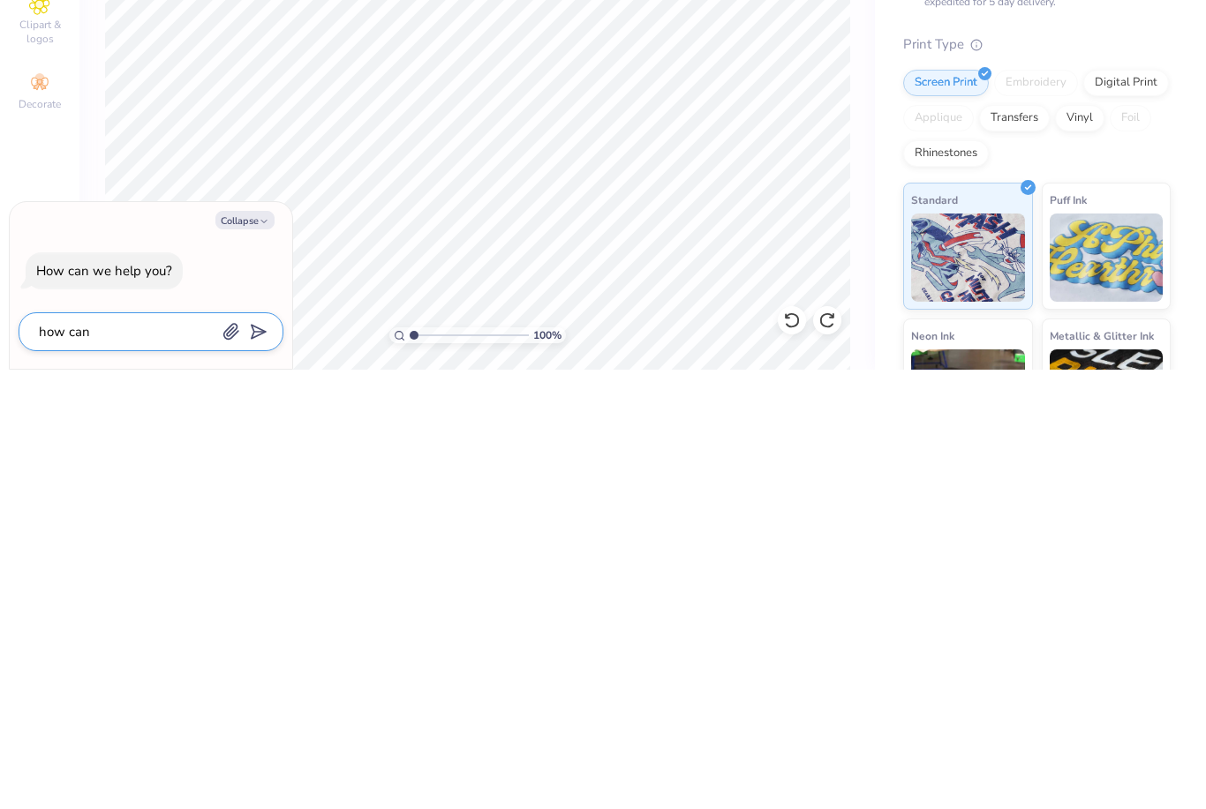
type textarea "x"
type textarea "how can I"
type textarea "x"
type textarea "how can I"
type textarea "x"
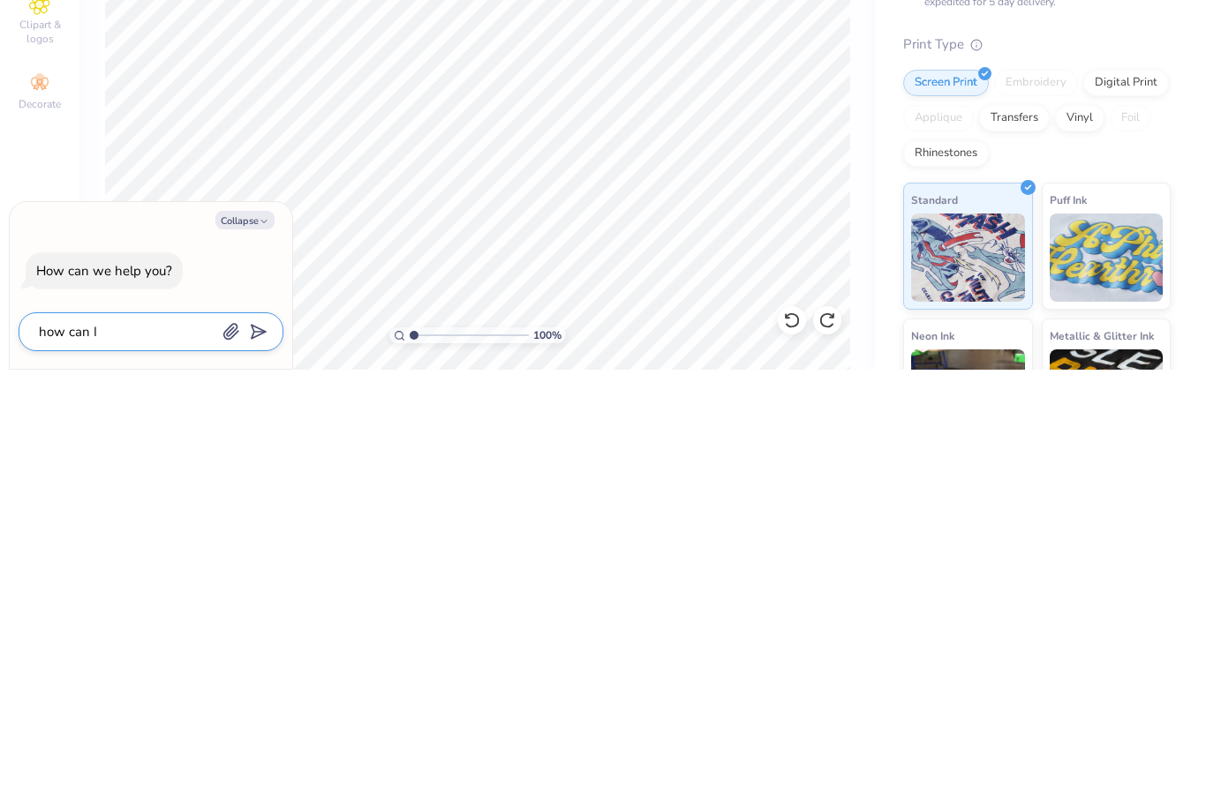
type textarea "how can I e"
type textarea "x"
type textarea "how can I ed"
type textarea "x"
type textarea "how can I edi"
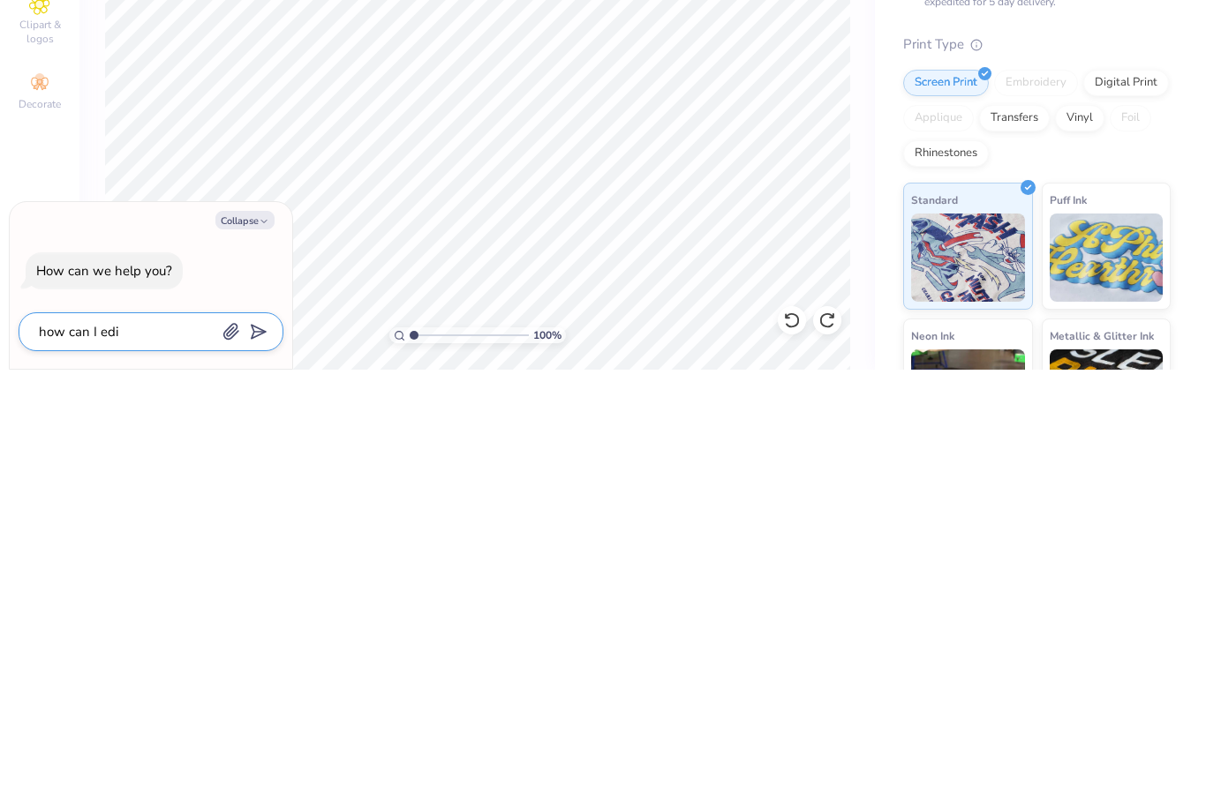
type textarea "x"
type textarea "how can I edit"
type textarea "x"
type textarea "how can I edit"
type textarea "x"
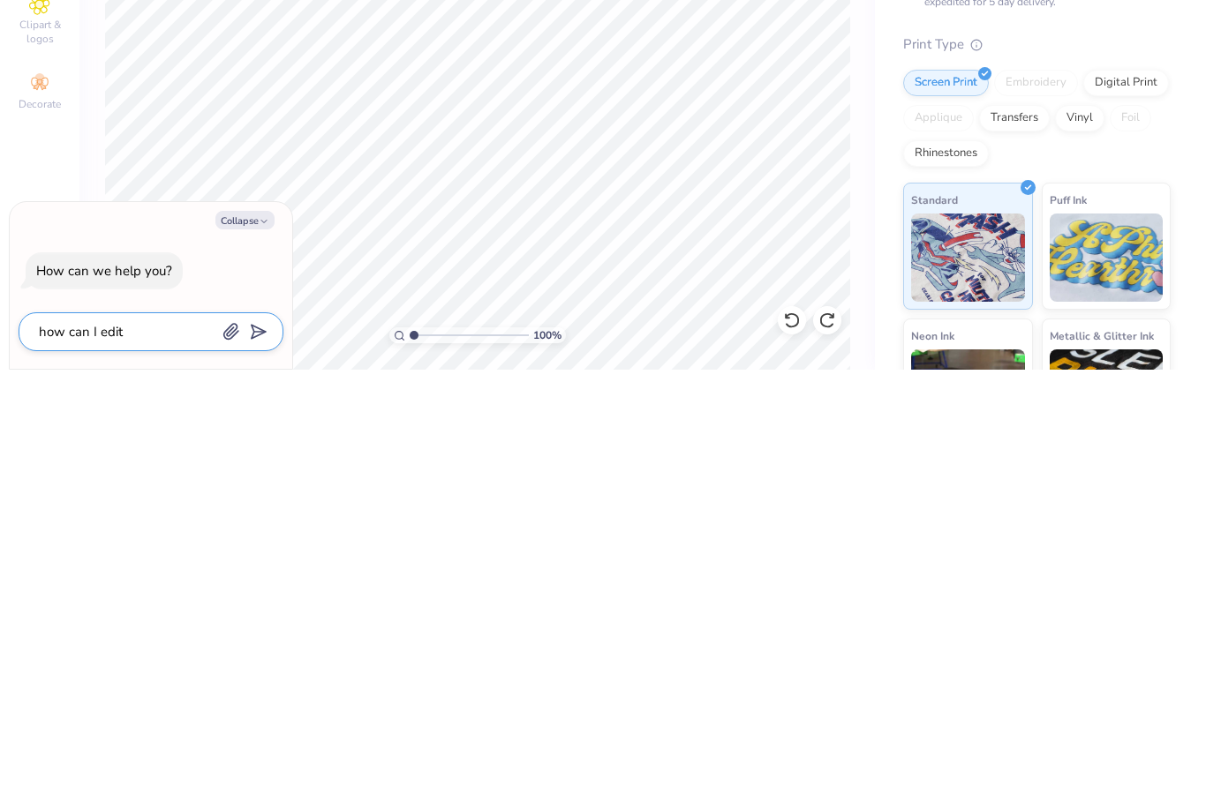
type textarea "how can I edit t"
type textarea "x"
type textarea "how can I edit th"
type textarea "x"
type textarea "how can I edit thi"
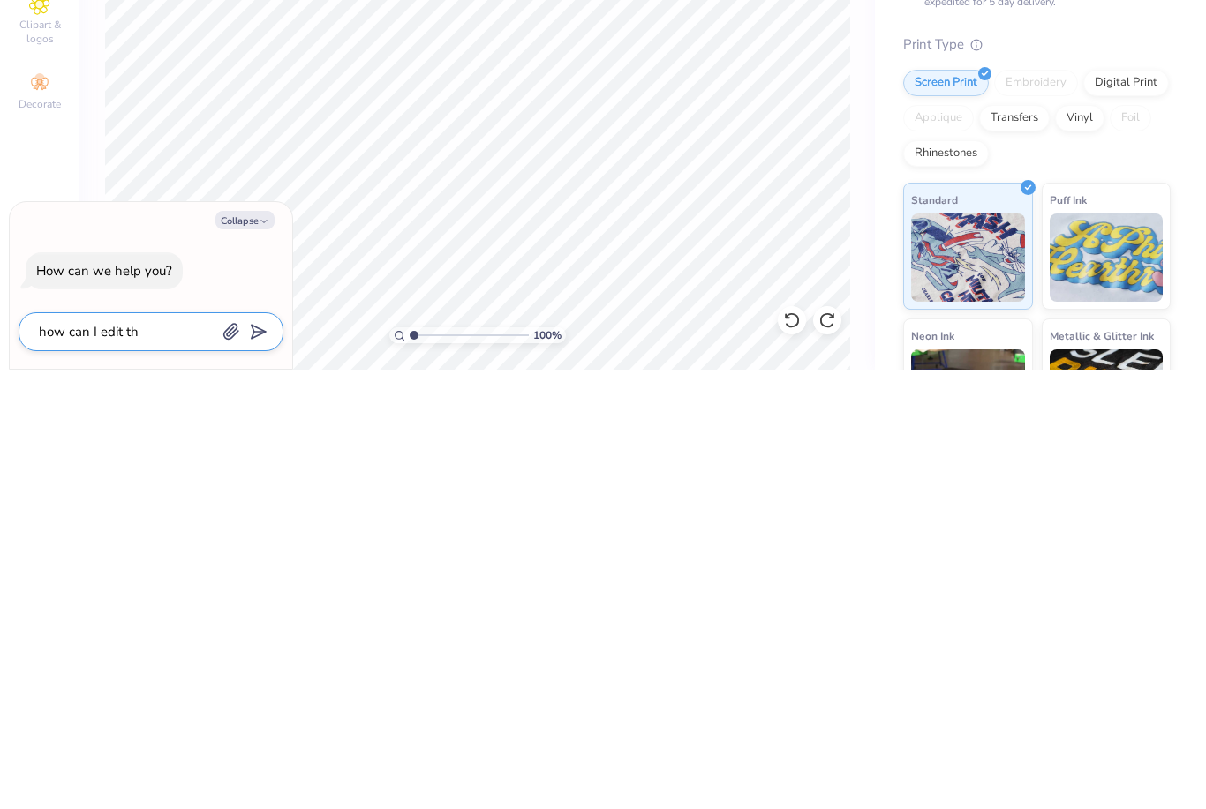
type textarea "x"
type textarea "how can I edit this"
type textarea "x"
type textarea "how can I edit this"
type textarea "x"
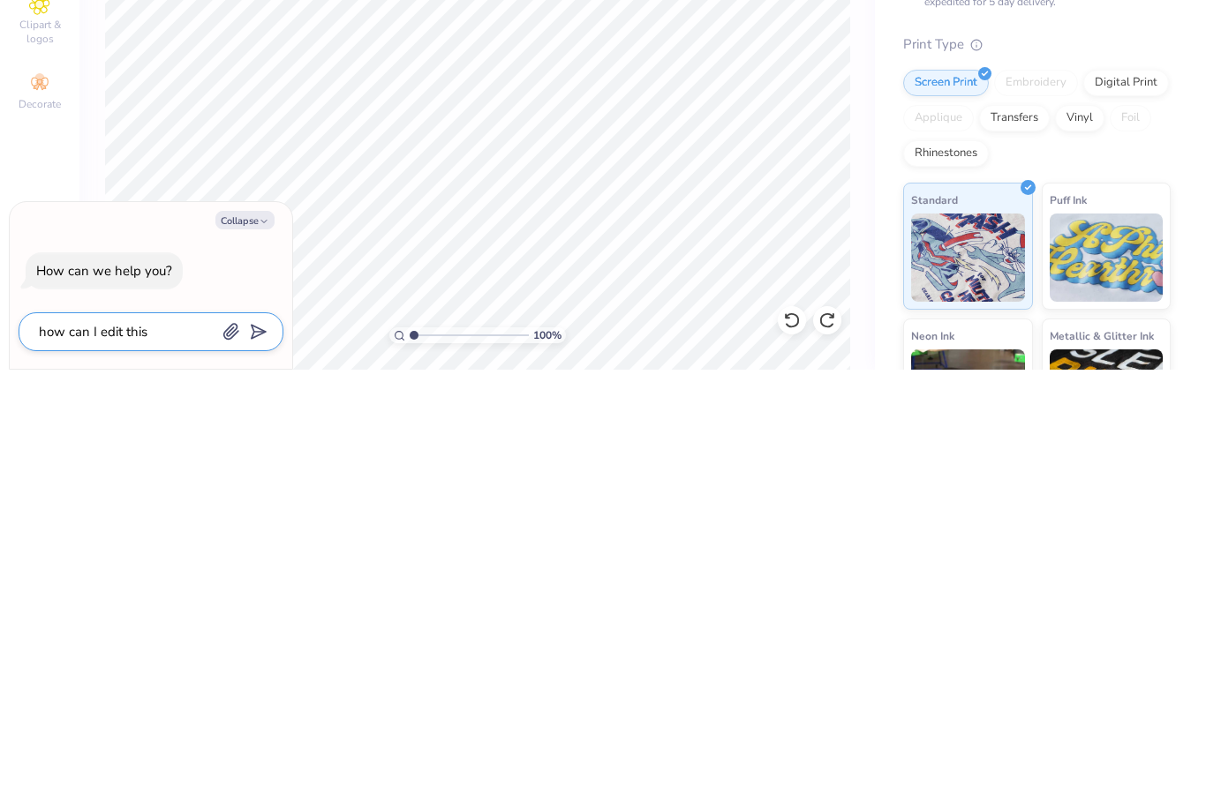
type textarea "how can I edit this b"
type textarea "x"
type textarea "how can I edit this be"
type textarea "x"
type textarea "how can I edit this bet"
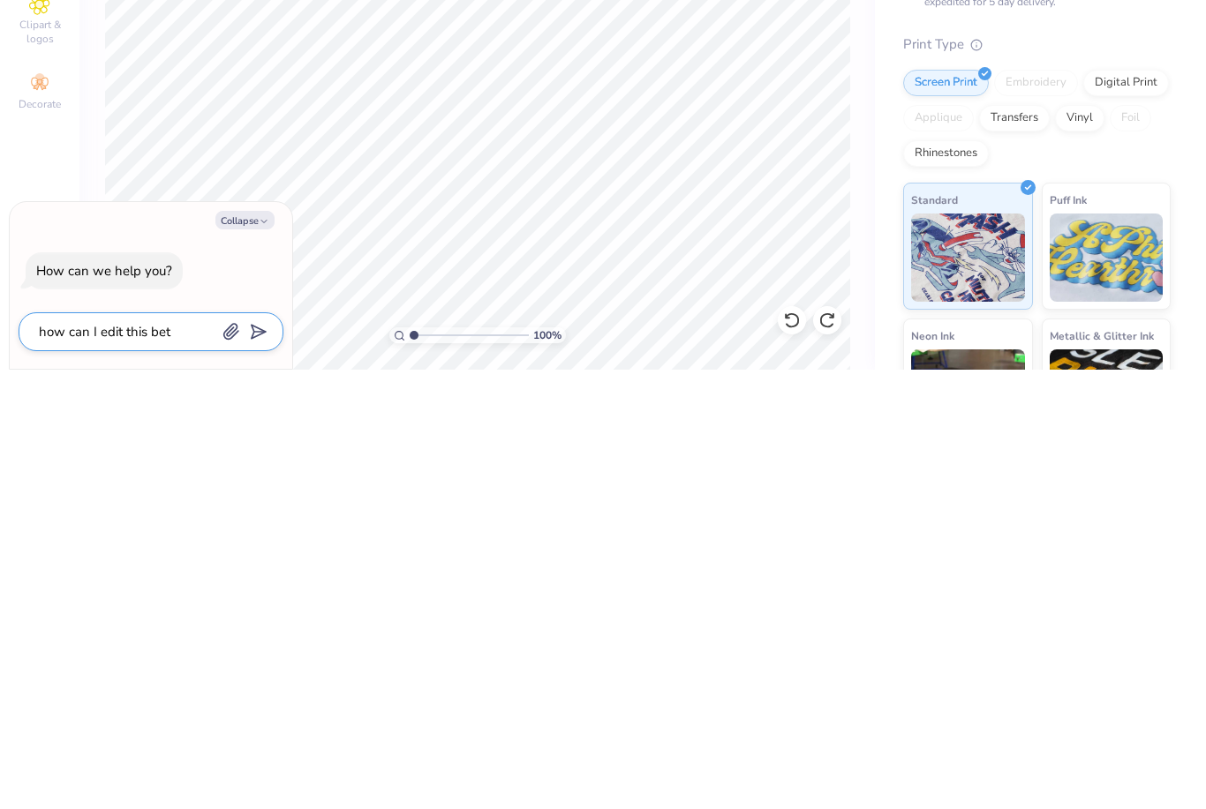
type textarea "x"
type textarea "how can I edit this bett"
type textarea "x"
type textarea "how can I edit this [PERSON_NAME]"
type textarea "x"
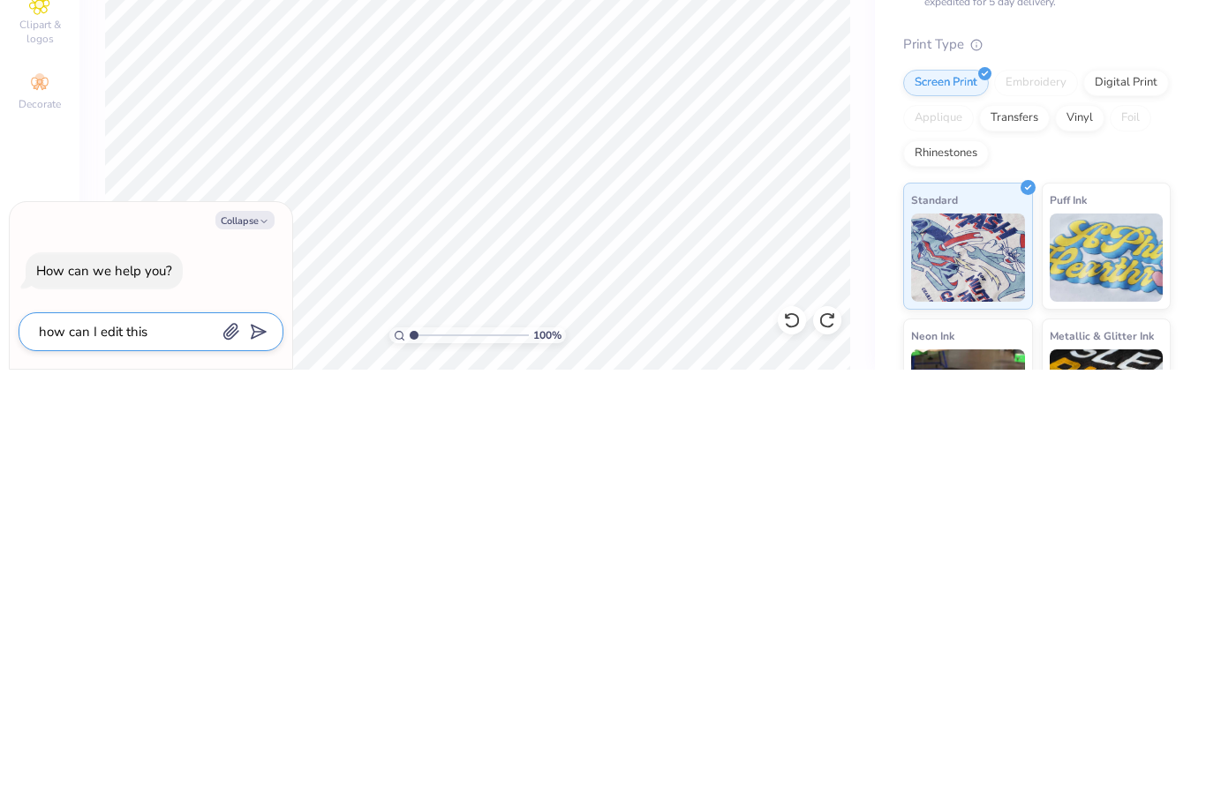
type textarea "how can I edit this better"
type textarea "x"
type textarea "how can I edit this better"
click at [260, 760] on button "submit" at bounding box center [254, 769] width 19 height 19
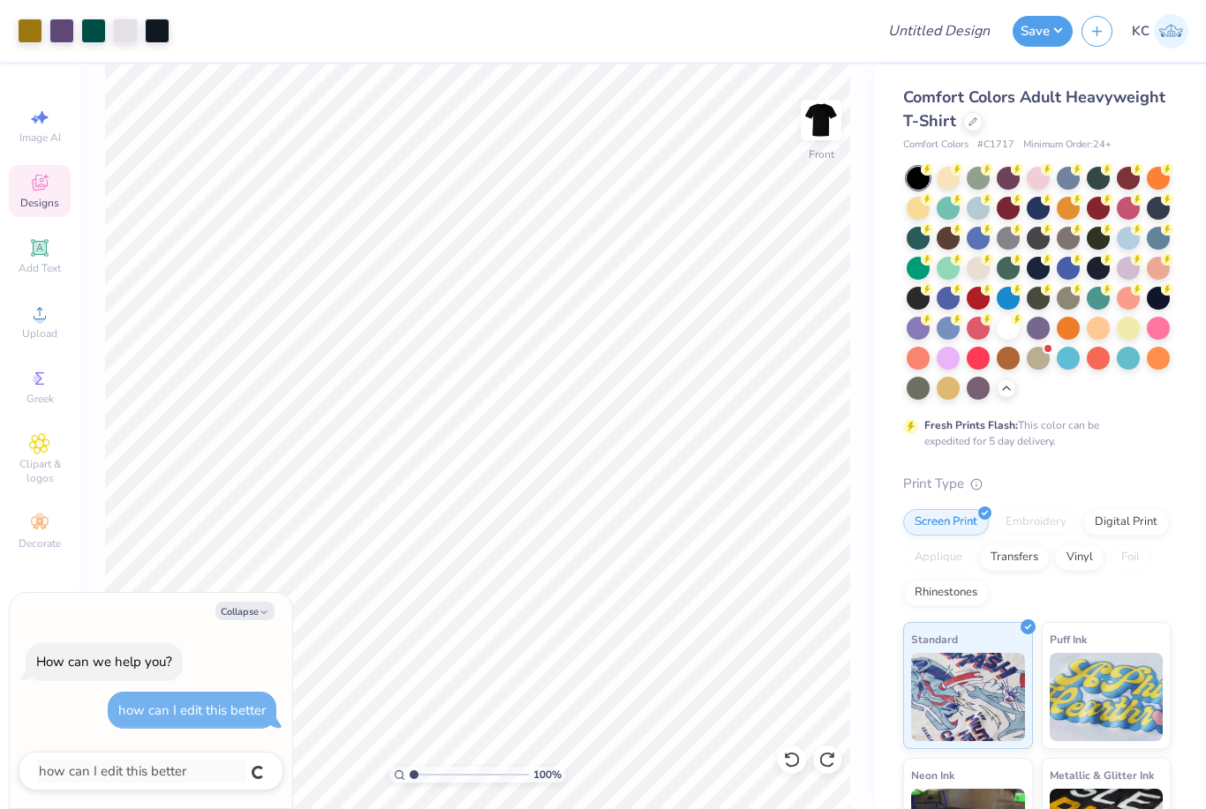
type textarea "x"
click at [254, 618] on button "Collapse" at bounding box center [244, 611] width 59 height 19
type textarea "x"
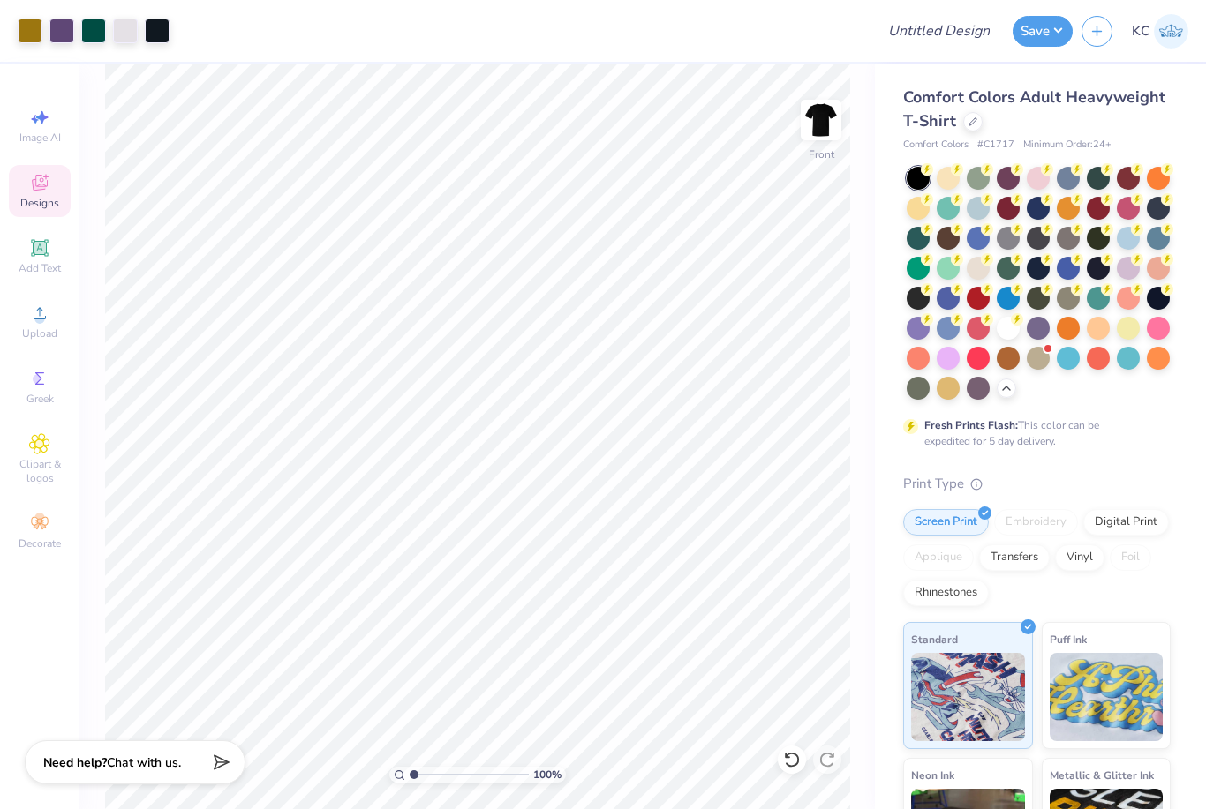
click at [60, 116] on div "Image AI" at bounding box center [40, 126] width 62 height 52
select select "4"
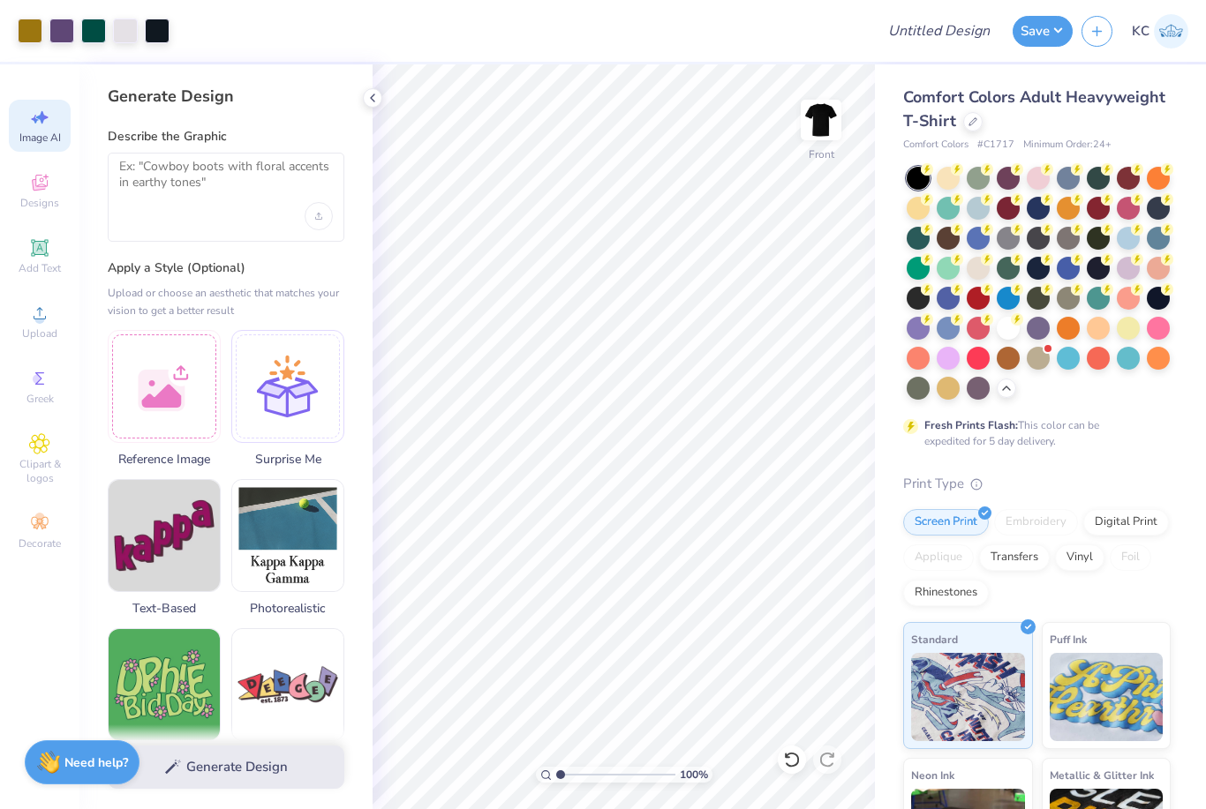
click at [186, 359] on div at bounding box center [164, 386] width 113 height 113
click at [231, 241] on div "Generate Design Describe the Graphic Apply a Style (Optional) Upload or choose …" at bounding box center [225, 436] width 293 height 745
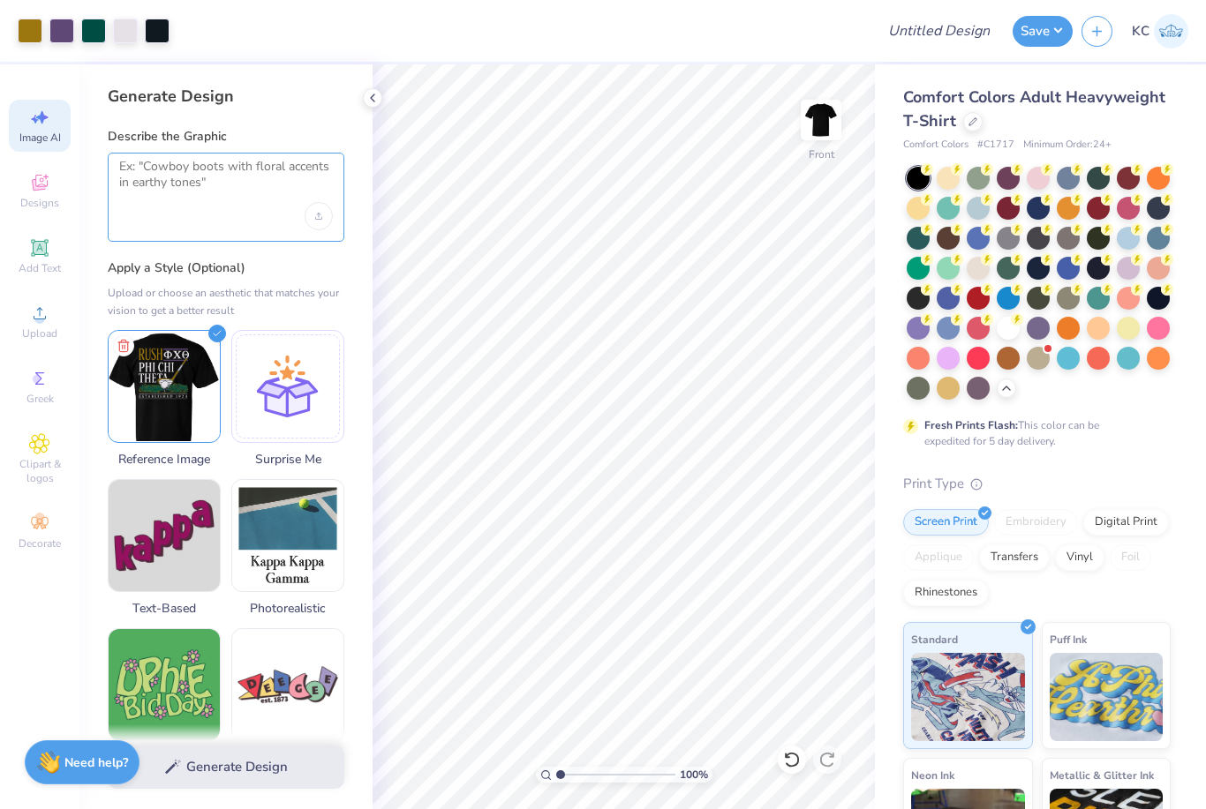
click at [265, 196] on textarea at bounding box center [226, 181] width 214 height 44
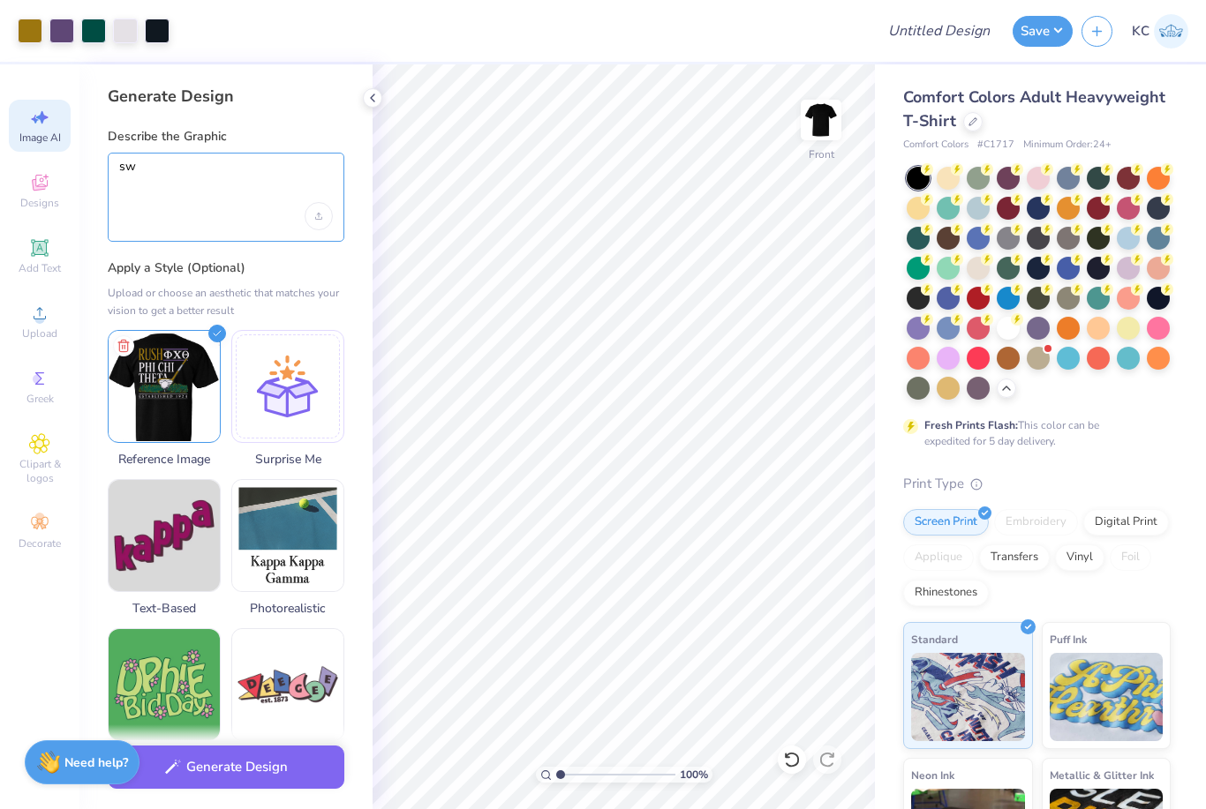
type textarea "s"
type textarea "write"
type textarea "x"
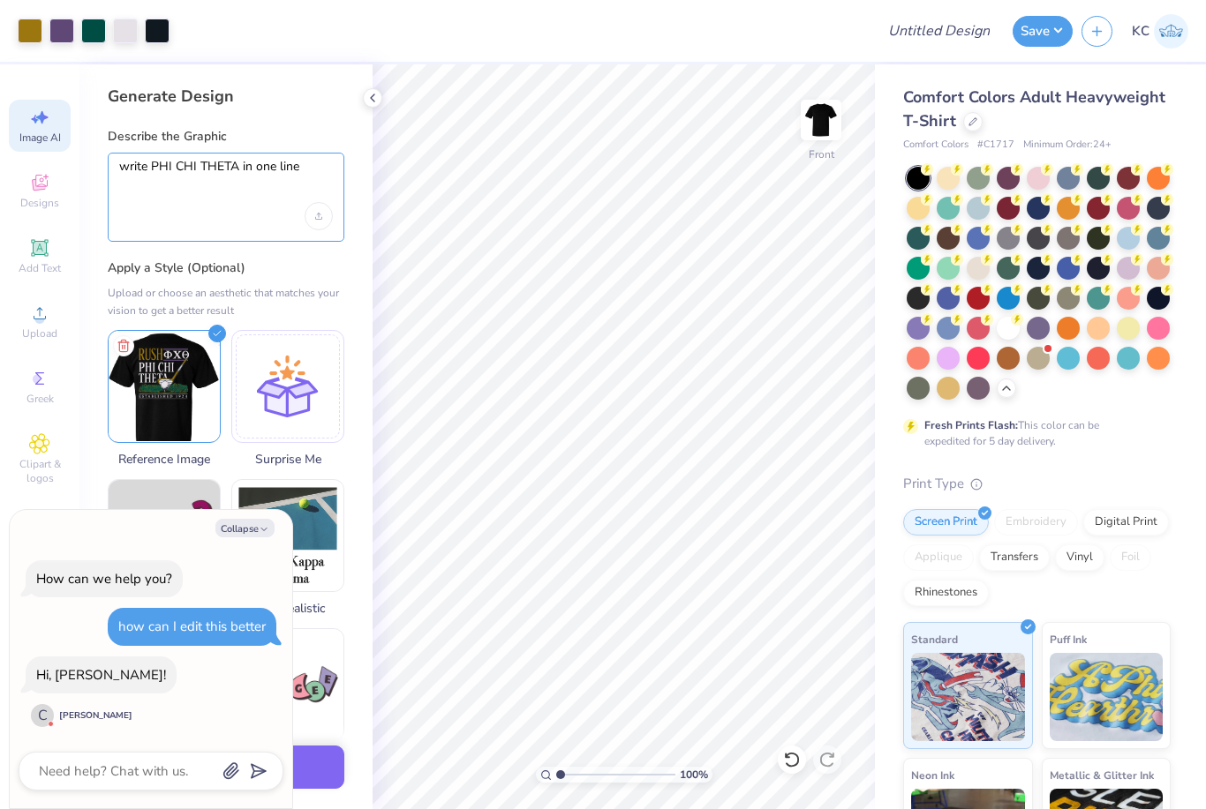
type textarea "write PHI CHI THETA in one line"
click at [256, 525] on button "Collapse" at bounding box center [244, 528] width 59 height 19
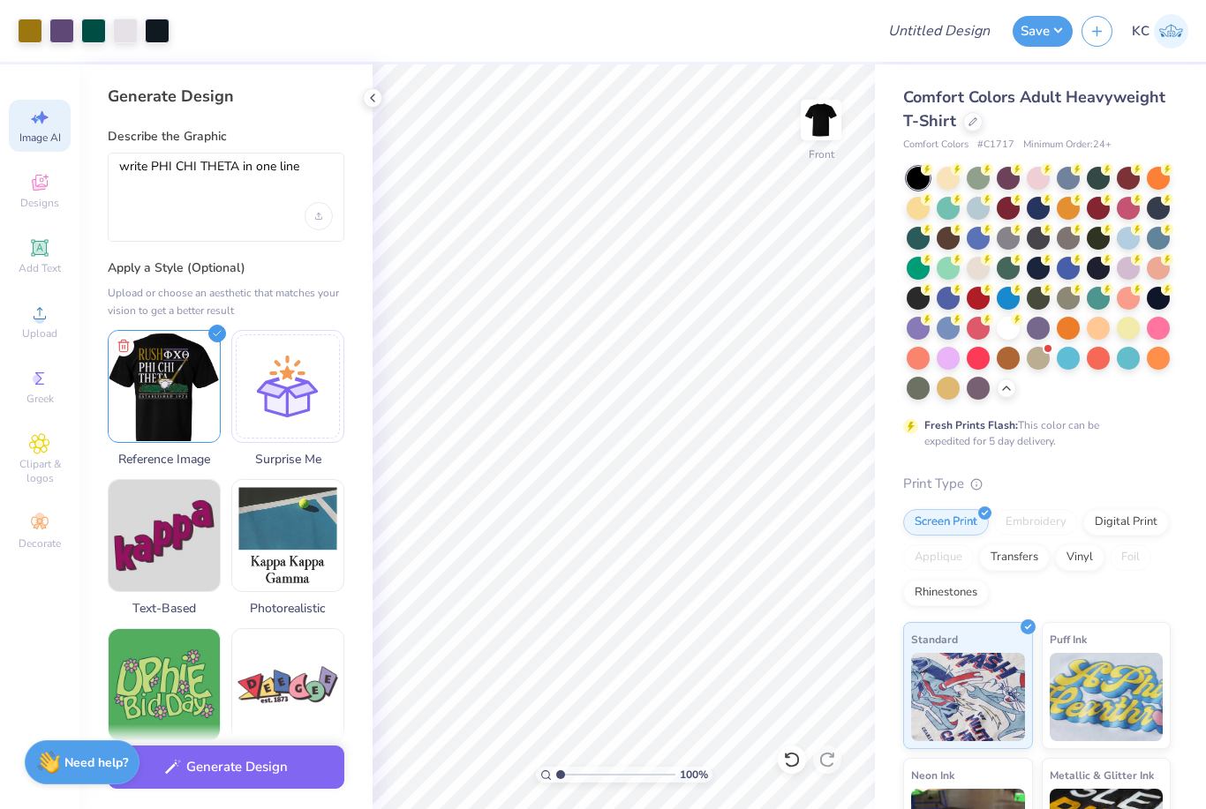
click at [291, 775] on button "Generate Design" at bounding box center [226, 767] width 237 height 43
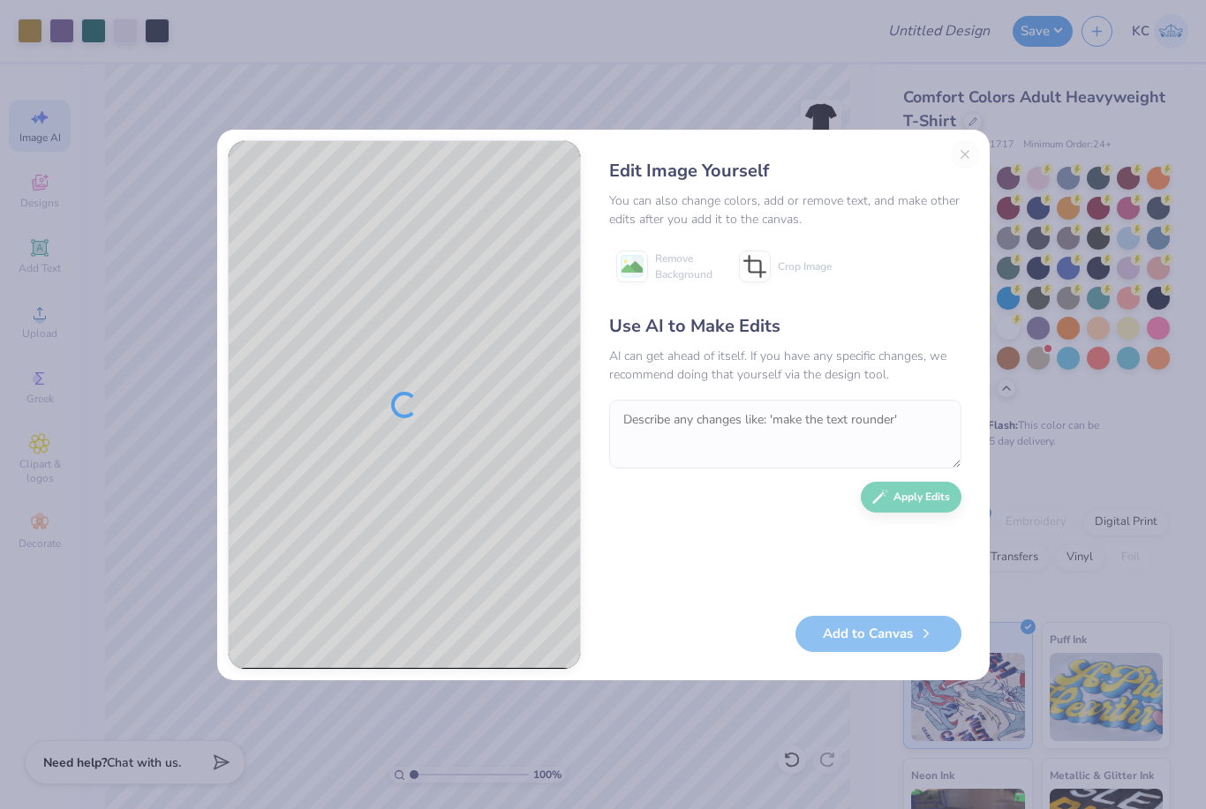
click at [961, 177] on div "Edit Image Yourself You can also change colors, add or remove text, and make ot…" at bounding box center [784, 405] width 387 height 530
click at [960, 177] on div "Edit Image Yourself" at bounding box center [785, 171] width 352 height 26
click at [967, 155] on div "Edit Image Yourself You can also change colors, add or remove text, and make ot…" at bounding box center [784, 405] width 387 height 530
click at [965, 155] on div "Edit Image Yourself You can also change colors, add or remove text, and make ot…" at bounding box center [784, 405] width 387 height 530
click at [959, 160] on div "Edit Image Yourself" at bounding box center [785, 171] width 352 height 26
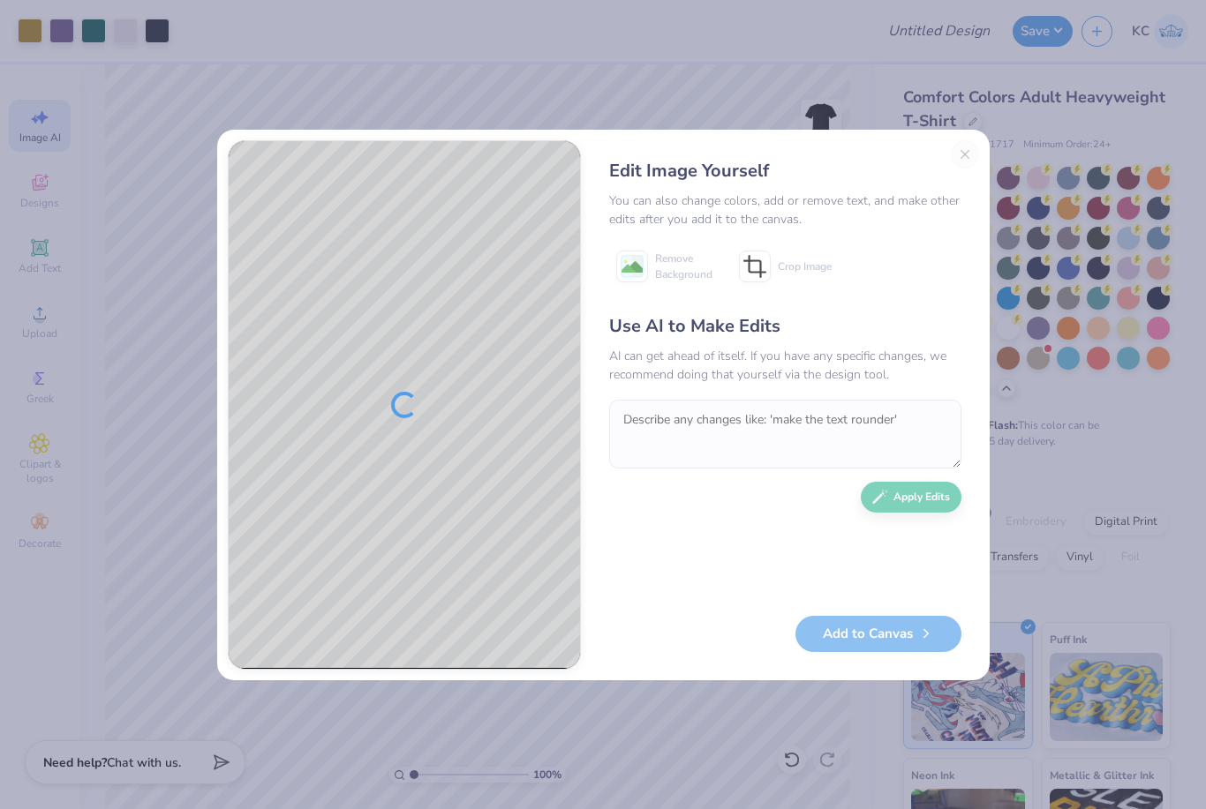
click at [963, 147] on div "Edit Image Yourself You can also change colors, add or remove text, and make ot…" at bounding box center [784, 405] width 387 height 530
click at [967, 144] on div "Edit Image Yourself You can also change colors, add or remove text, and make ot…" at bounding box center [784, 405] width 387 height 530
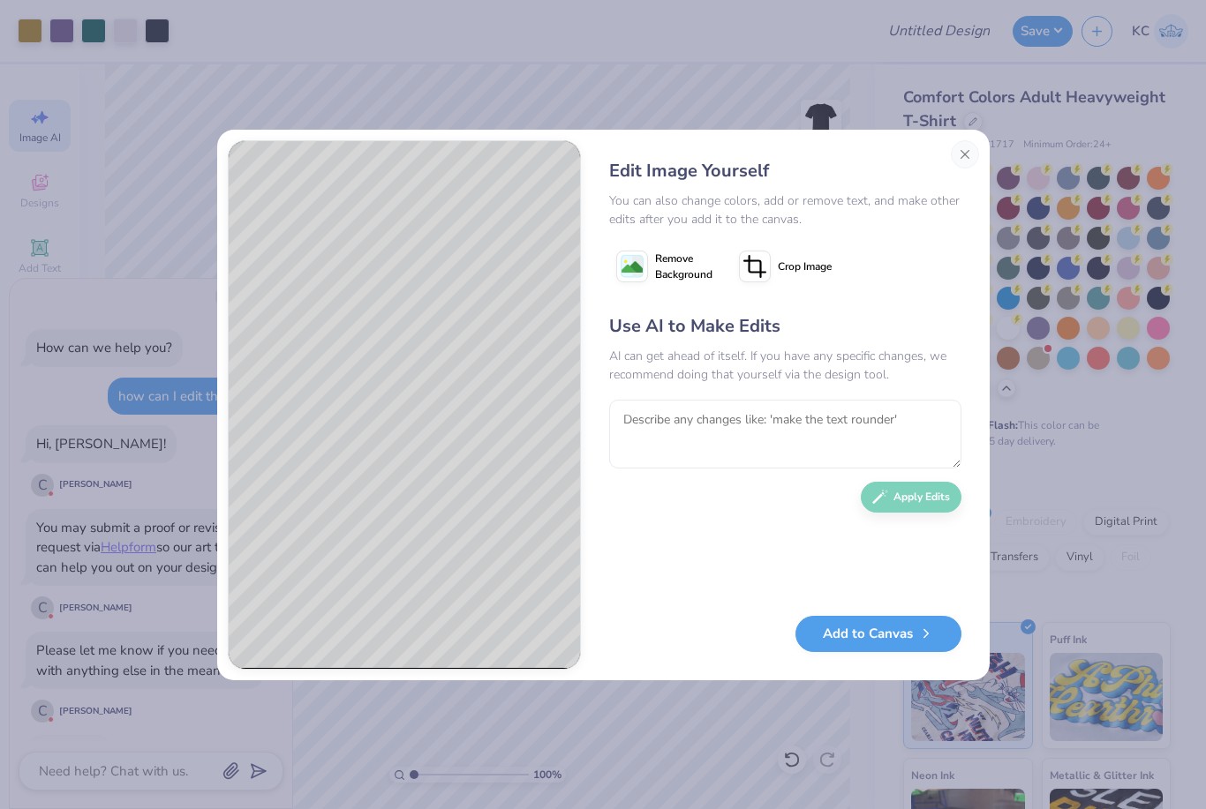
scroll to position [94, 0]
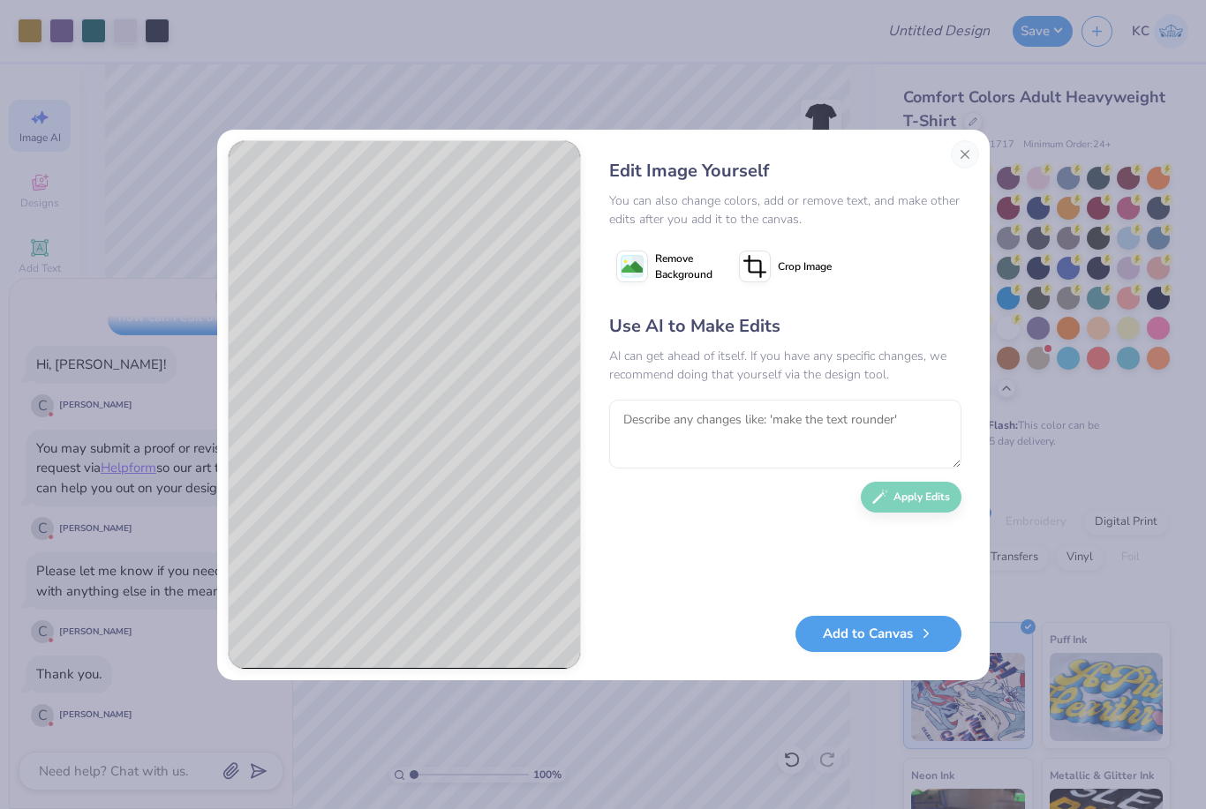
click at [970, 154] on button "Close" at bounding box center [965, 154] width 28 height 28
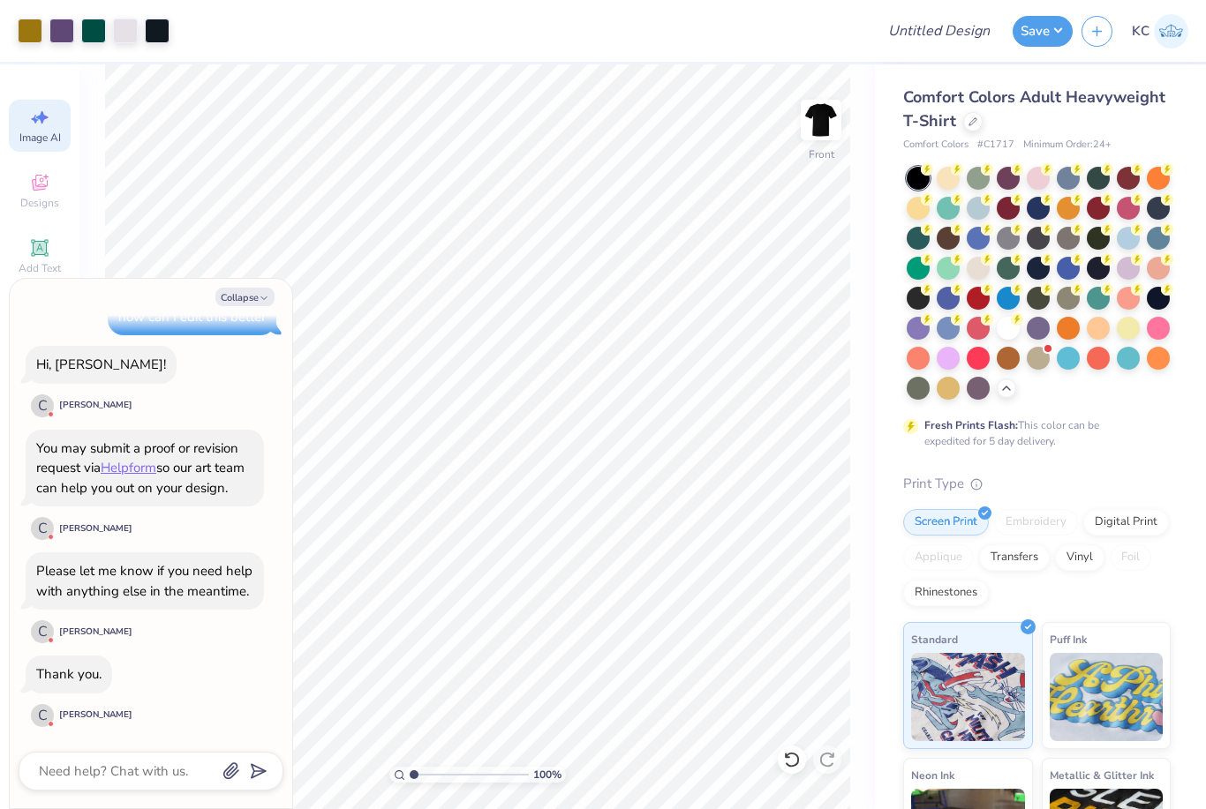
click at [258, 295] on button "Collapse" at bounding box center [244, 297] width 59 height 19
type textarea "x"
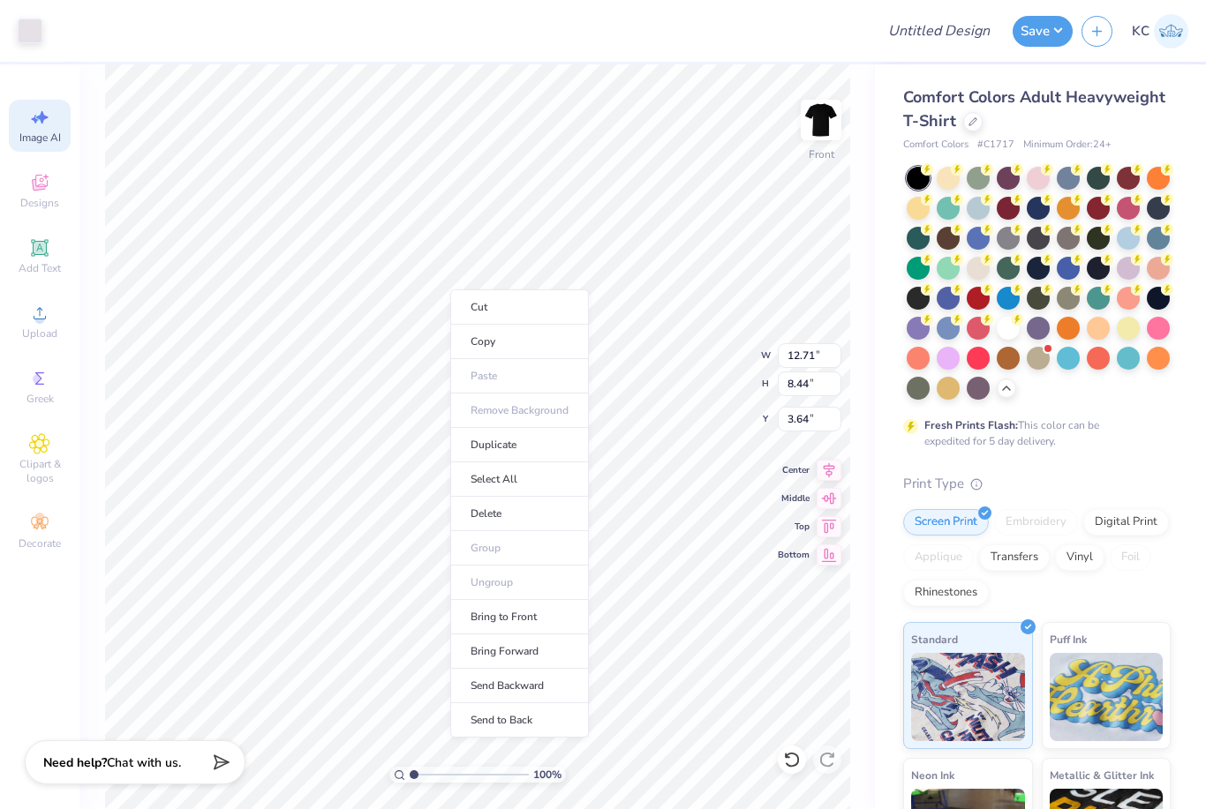
click at [1156, 439] on div "Fresh Prints Flash: This color can be expedited for 5 day delivery." at bounding box center [1036, 308] width 267 height 282
